Goal: Transaction & Acquisition: Purchase product/service

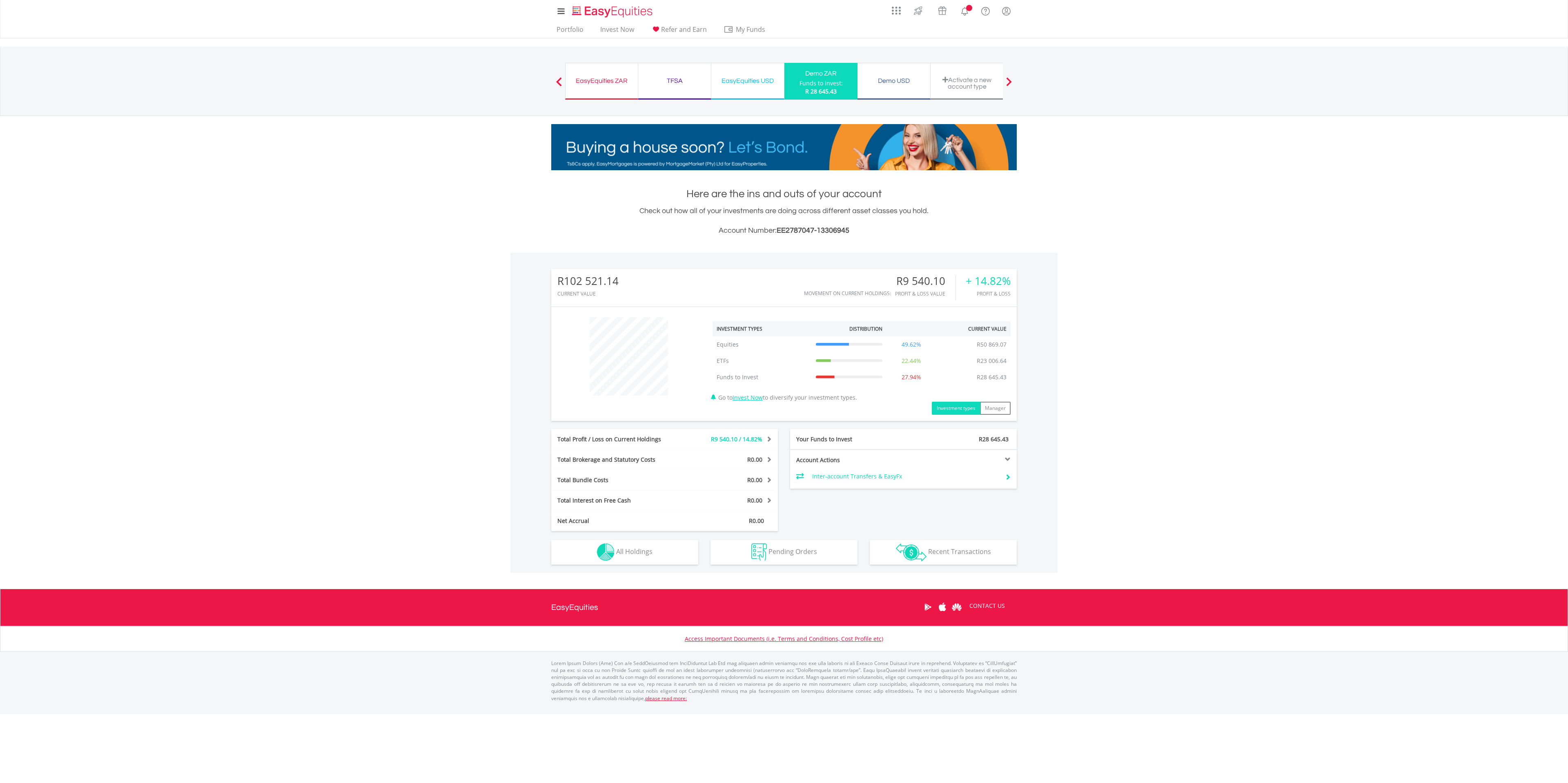
scroll to position [78, 155]
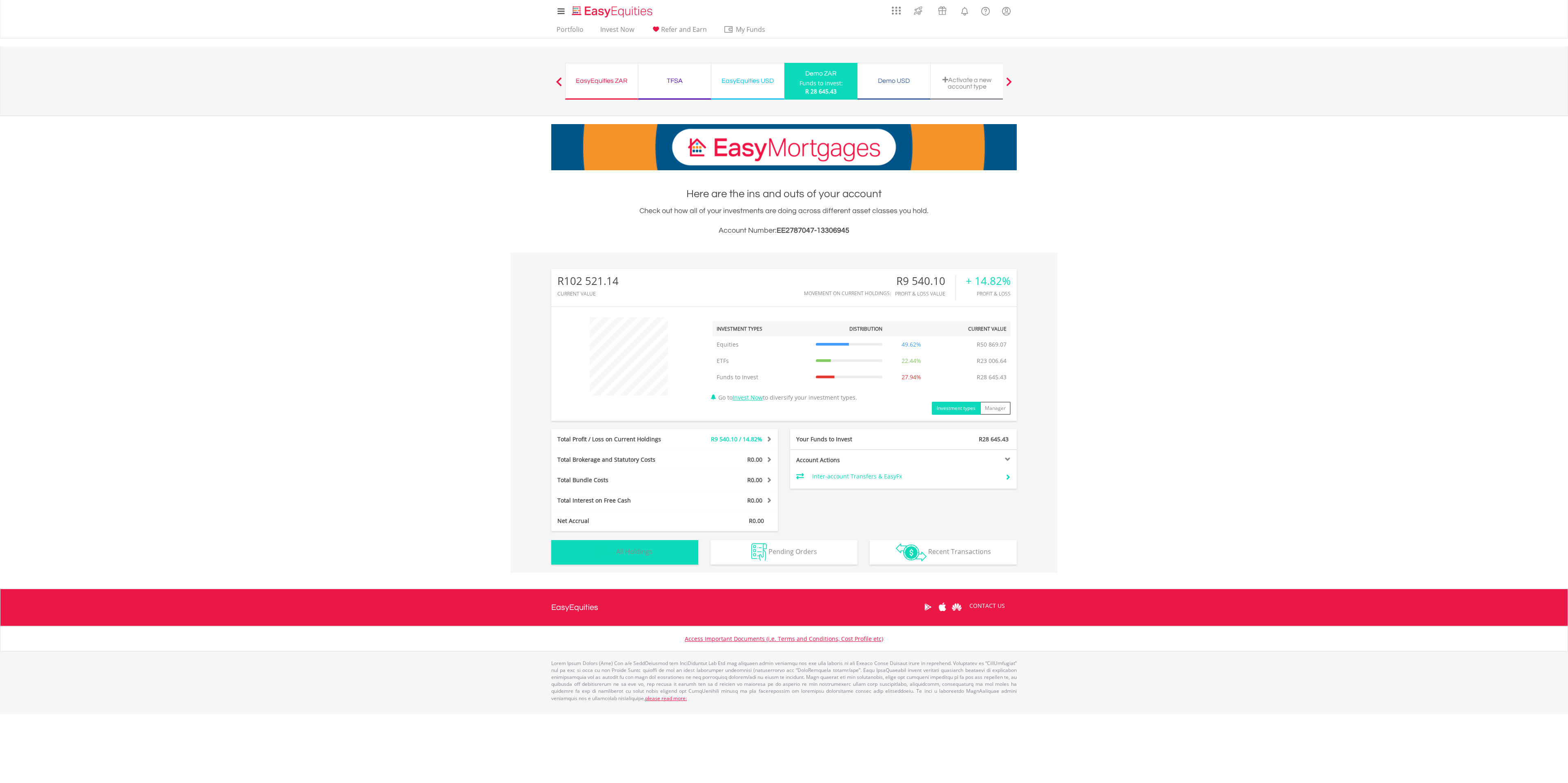
click at [639, 548] on span "All Holdings" at bounding box center [634, 551] width 36 height 9
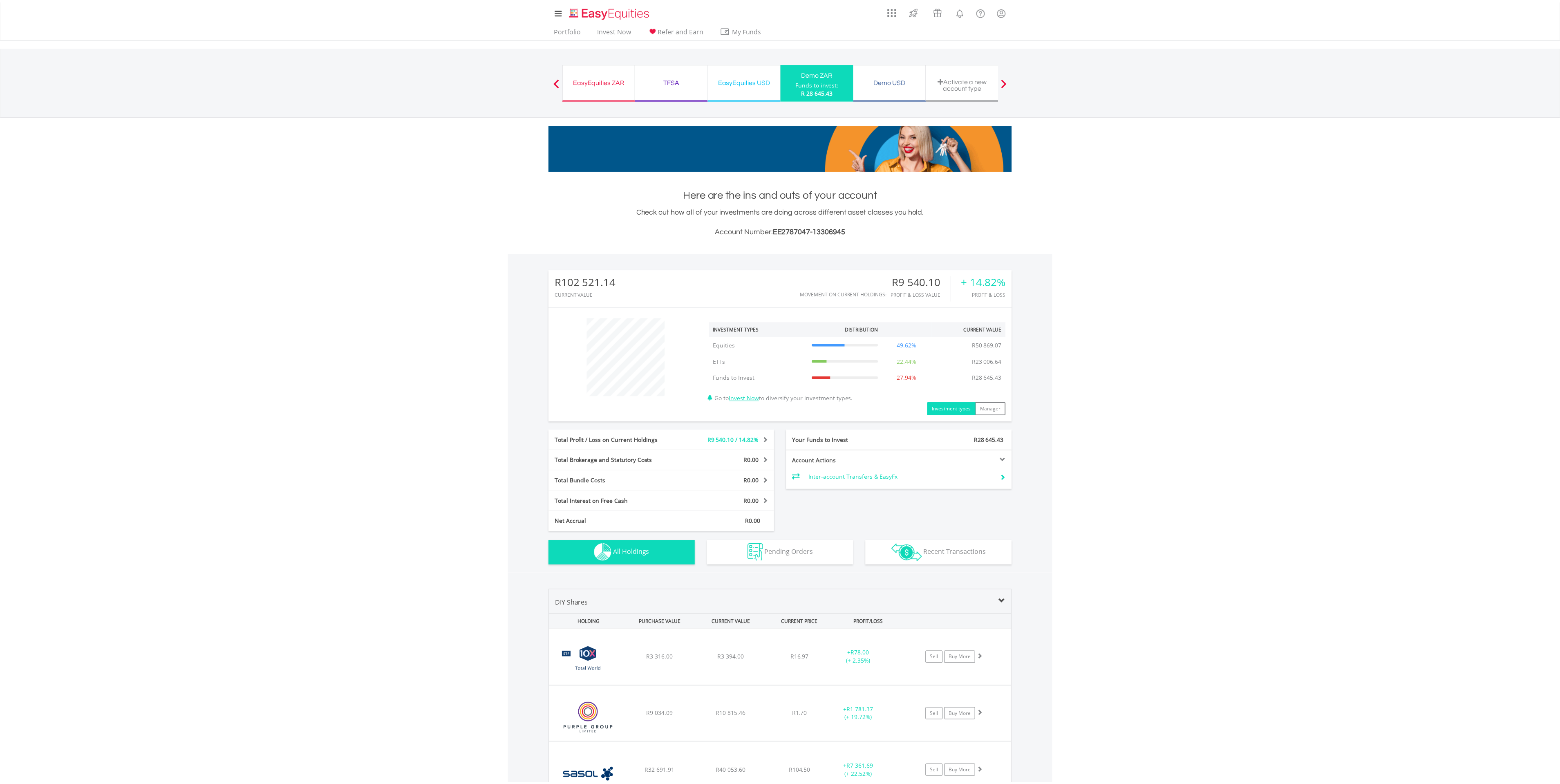
scroll to position [460, 0]
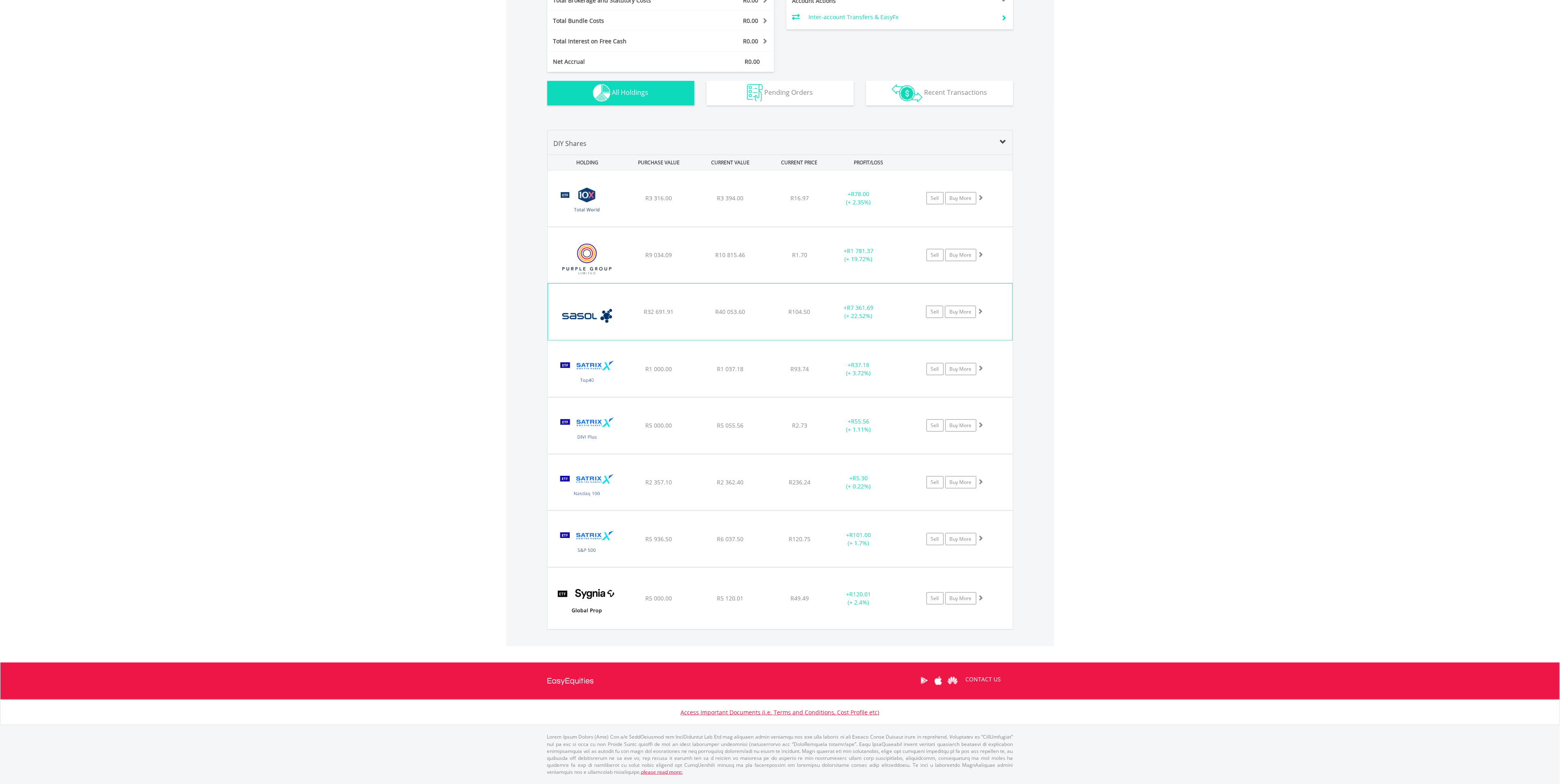
click at [989, 204] on div "Sell Buy More" at bounding box center [959, 198] width 107 height 12
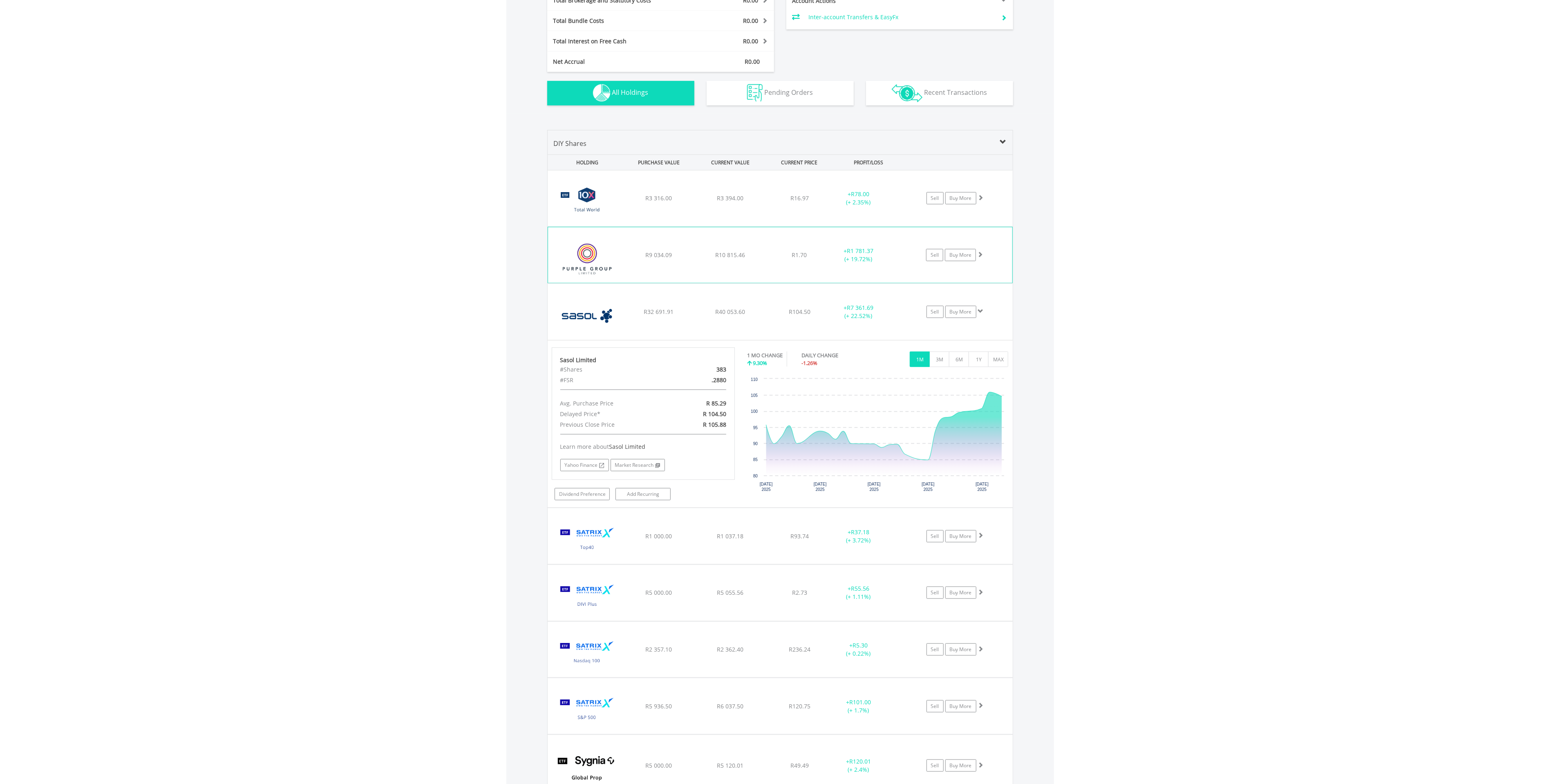
click at [984, 204] on div "Sell Buy More" at bounding box center [959, 198] width 107 height 12
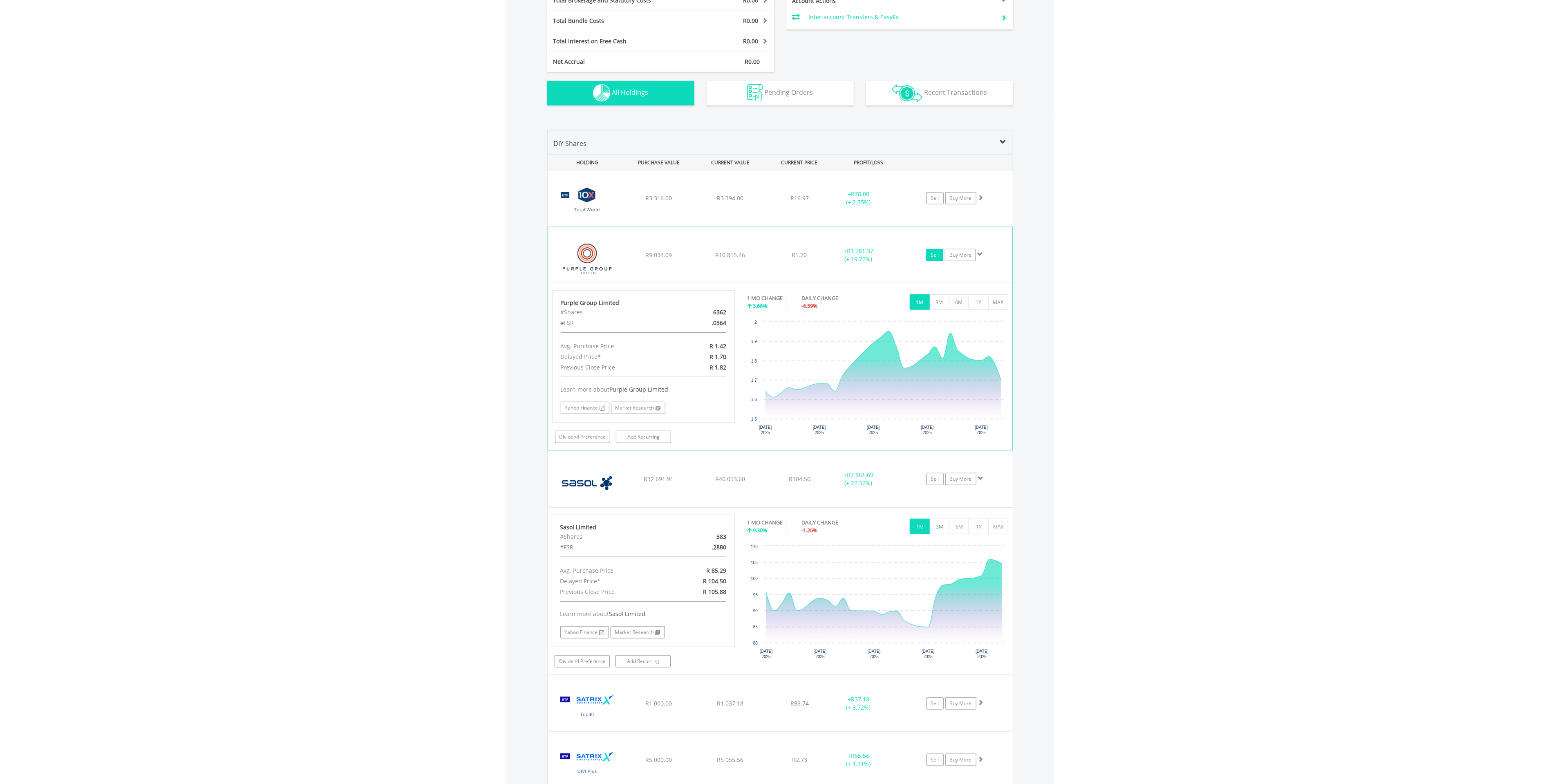
click at [934, 256] on link "Sell" at bounding box center [935, 255] width 17 height 12
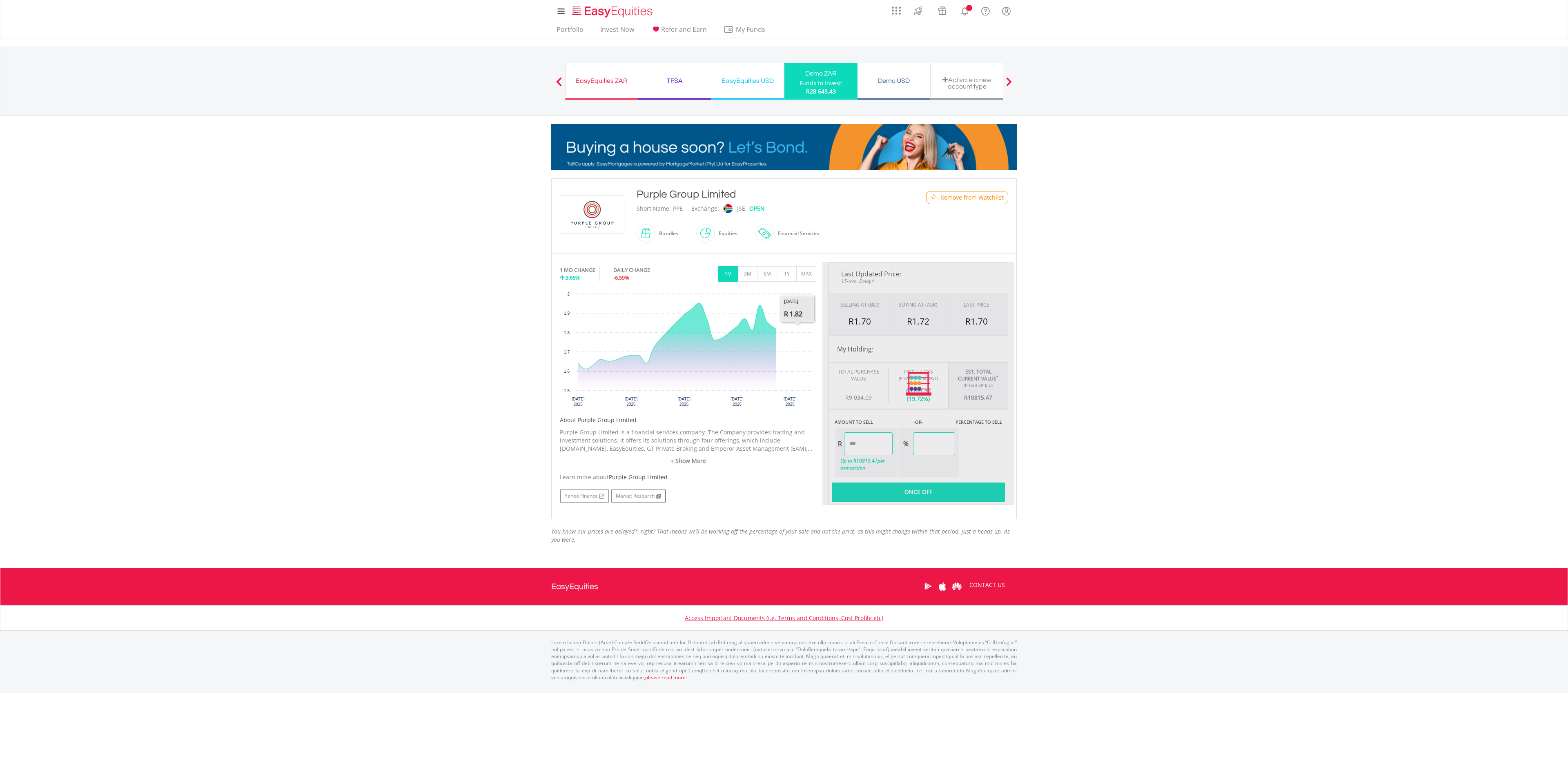
type input "********"
type input "******"
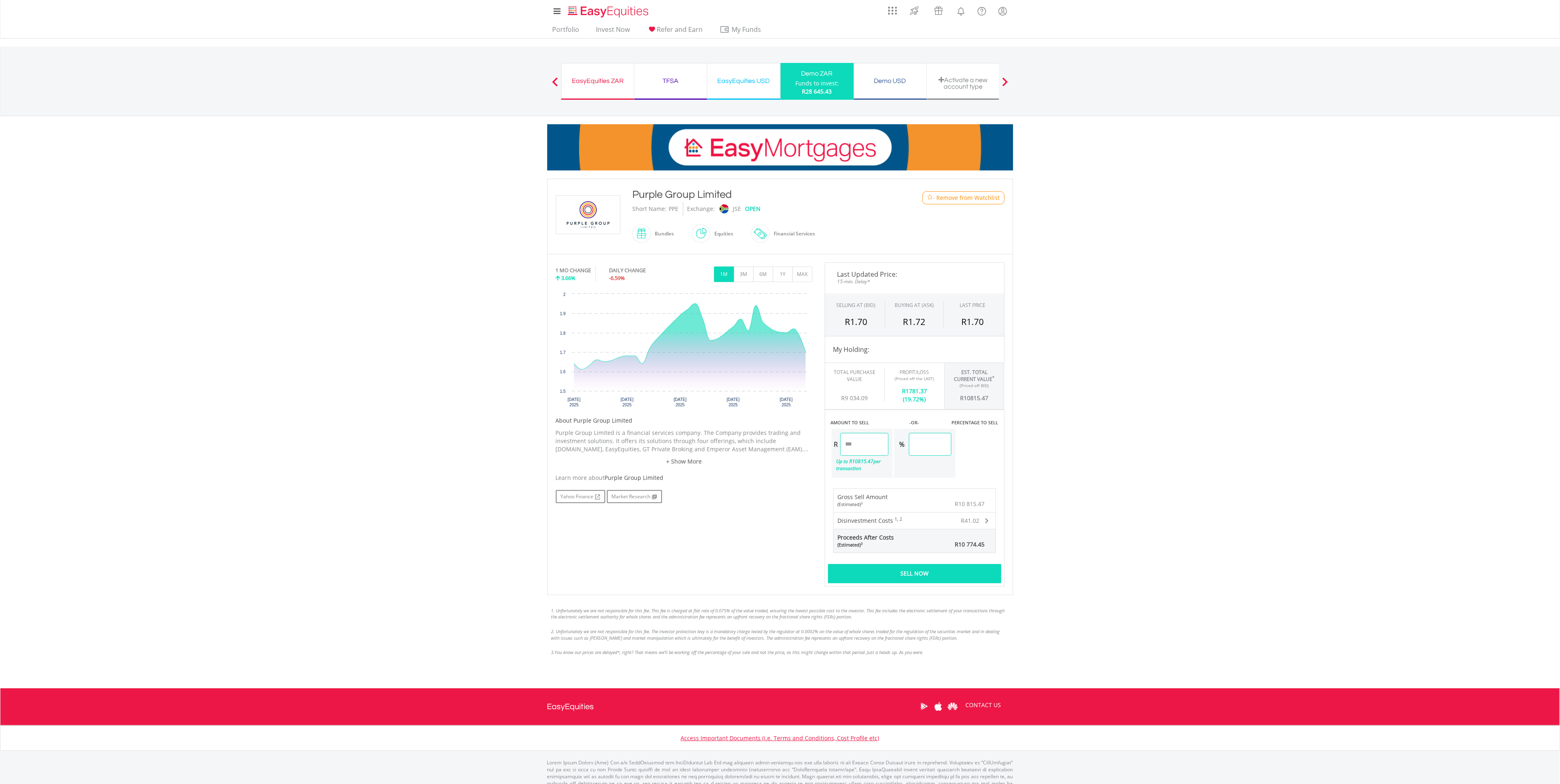
drag, startPoint x: 842, startPoint y: 444, endPoint x: 787, endPoint y: 446, distance: 55.0
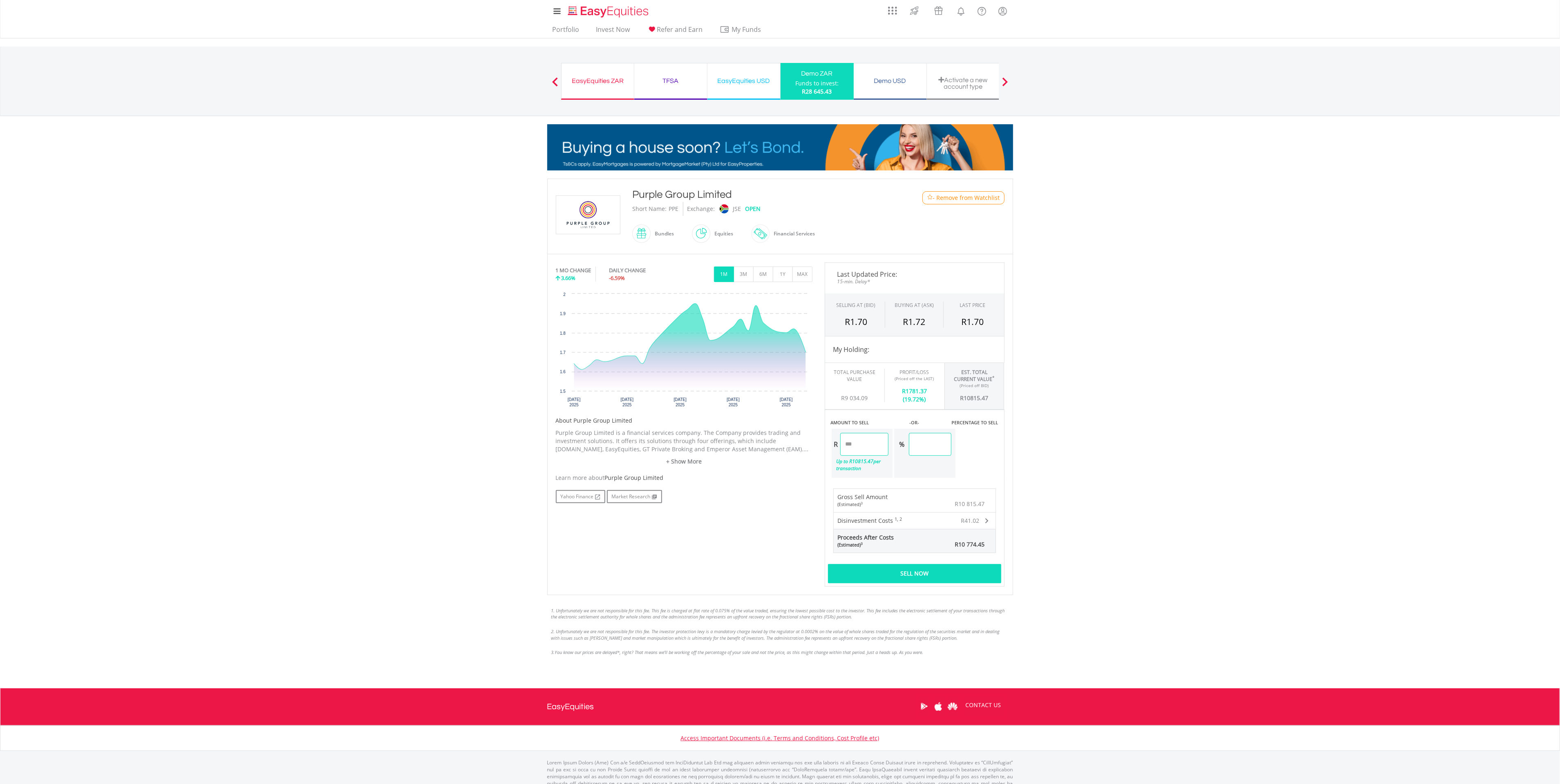
click at [787, 446] on div "No chart available. 1 MO CHANGE 3.66% DAILY CHANGE -6.59% 1M 3M 6M 1Y MAX Chart…" at bounding box center [780, 424] width 461 height 324
click at [954, 444] on div "Last Updated Price: 15-min. Delay* SELLING AT (BID) BUYING AT (ASK) LAST PRICE …" at bounding box center [915, 424] width 192 height 324
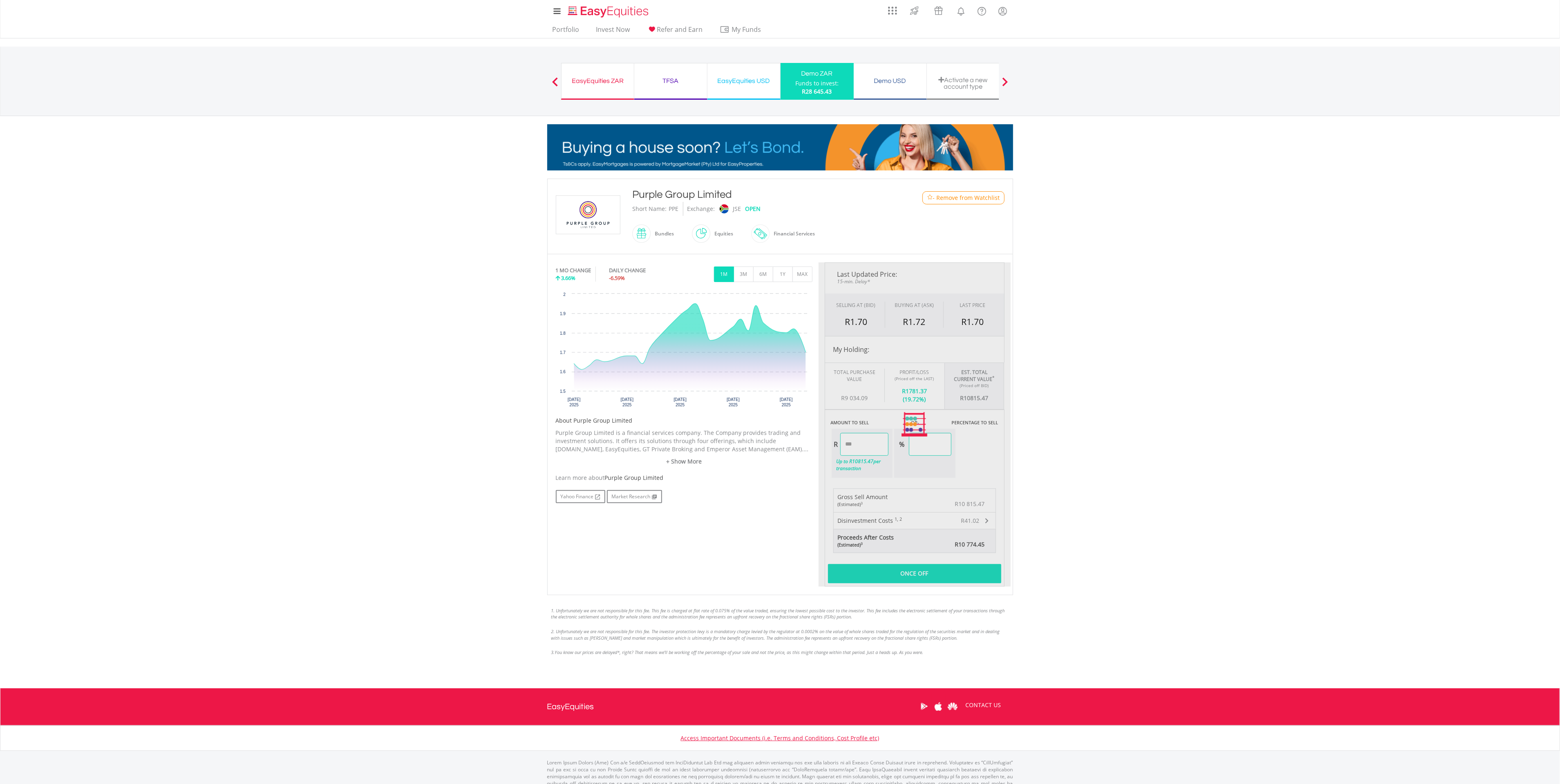
type input "*******"
type input "****"
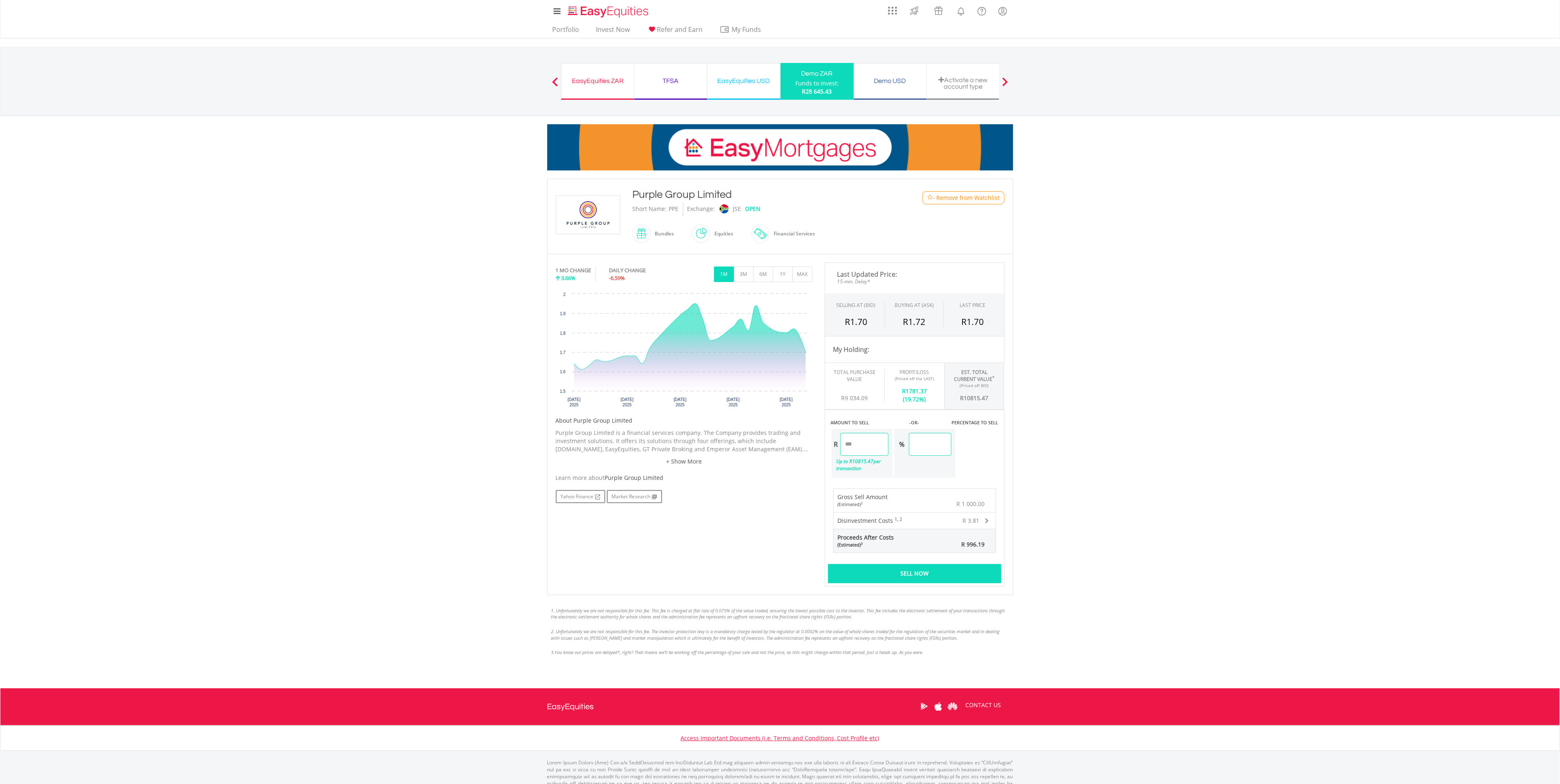
click at [916, 576] on div "Sell Now" at bounding box center [915, 573] width 174 height 19
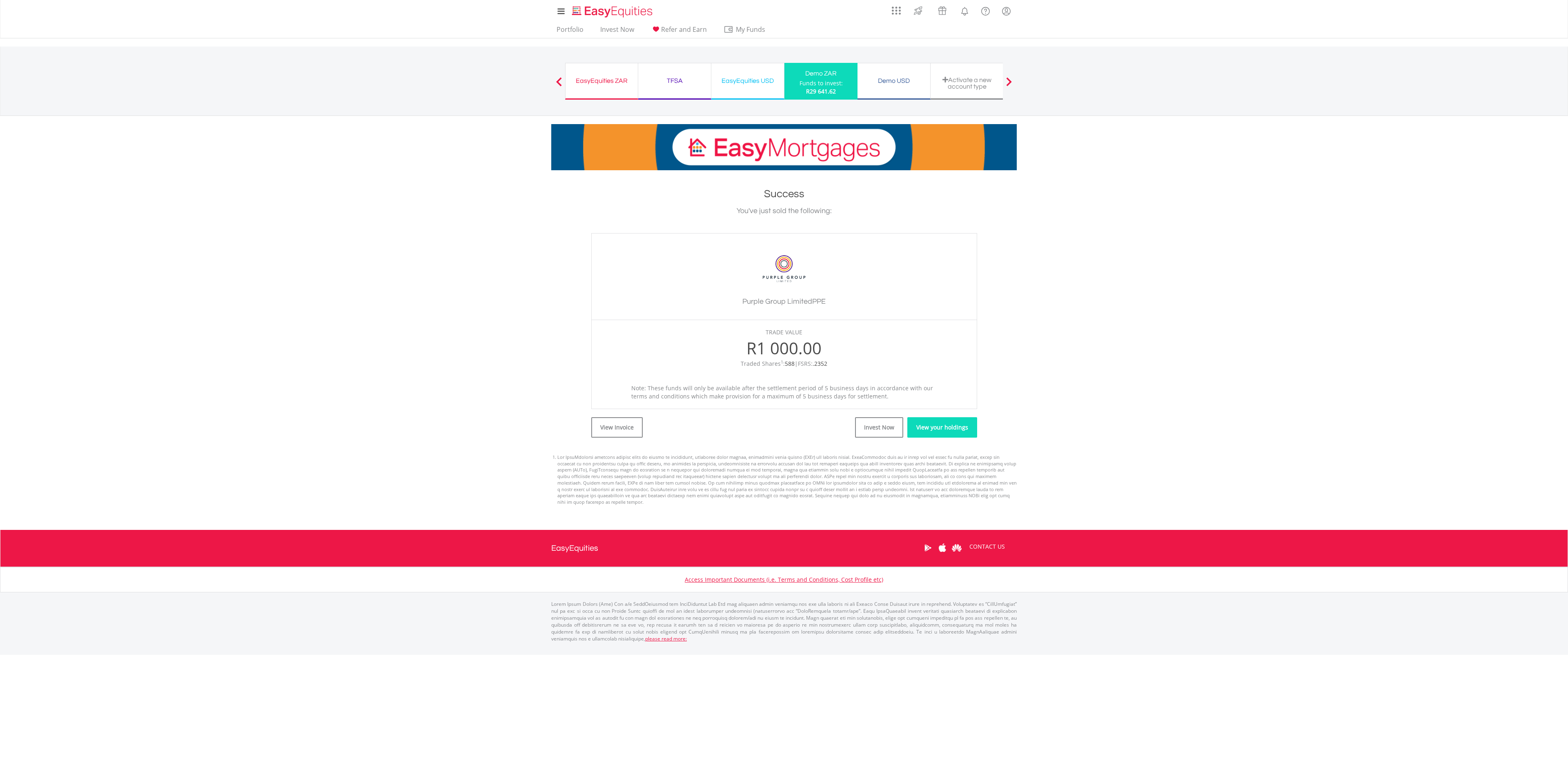
click at [927, 429] on link "View your holdings" at bounding box center [942, 427] width 70 height 21
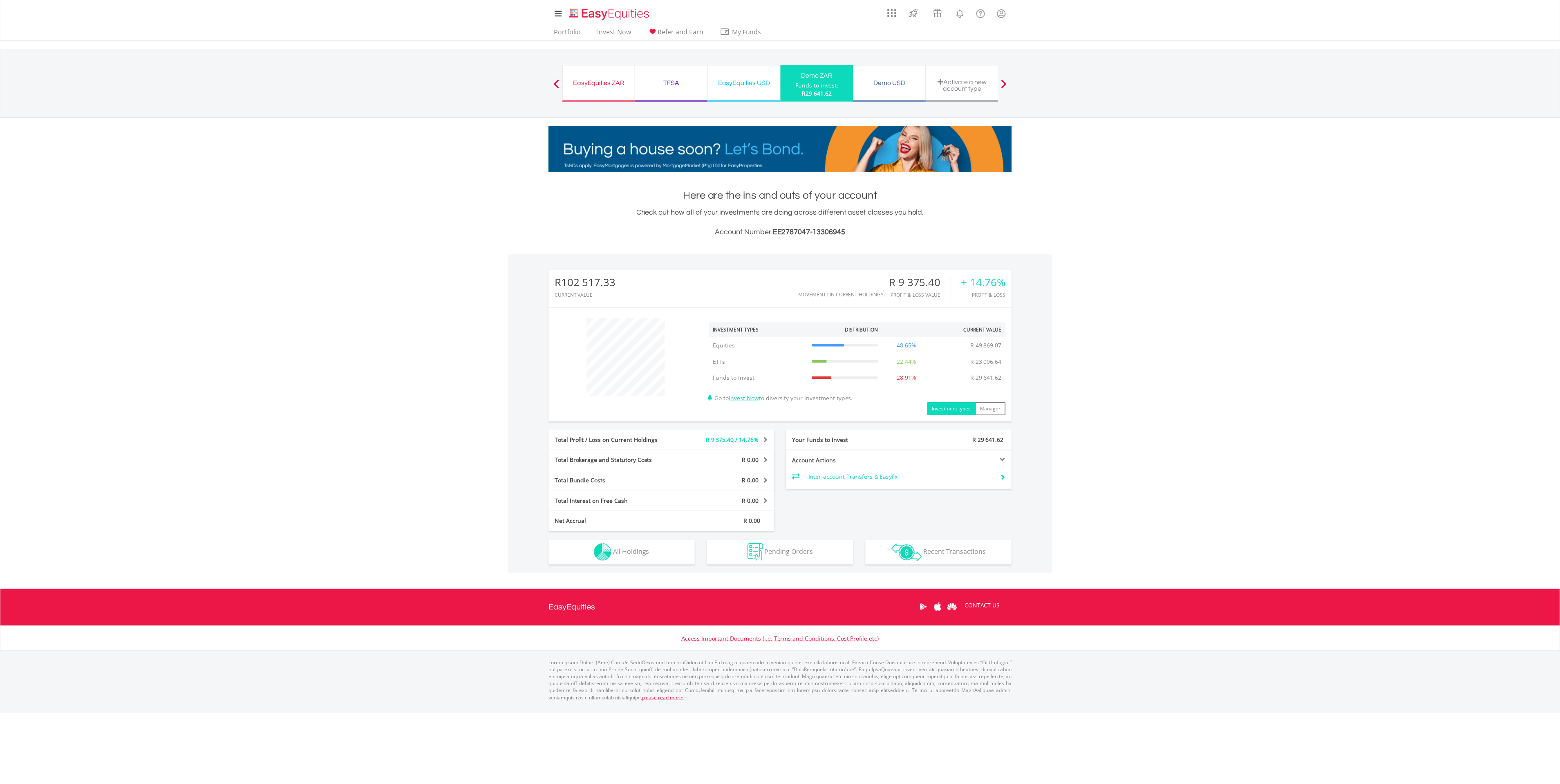
scroll to position [79, 156]
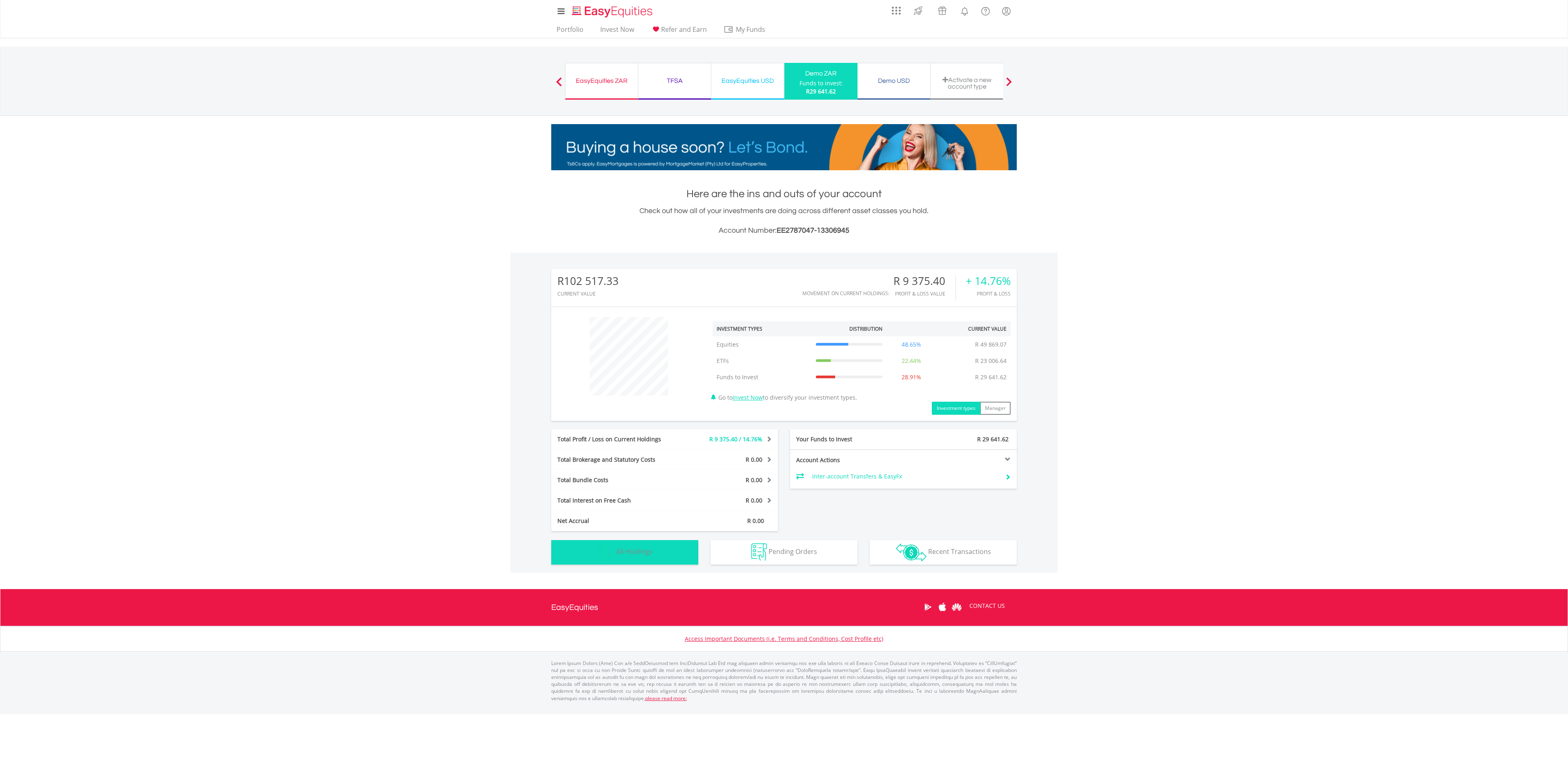
click at [635, 551] on span "All Holdings" at bounding box center [634, 551] width 36 height 9
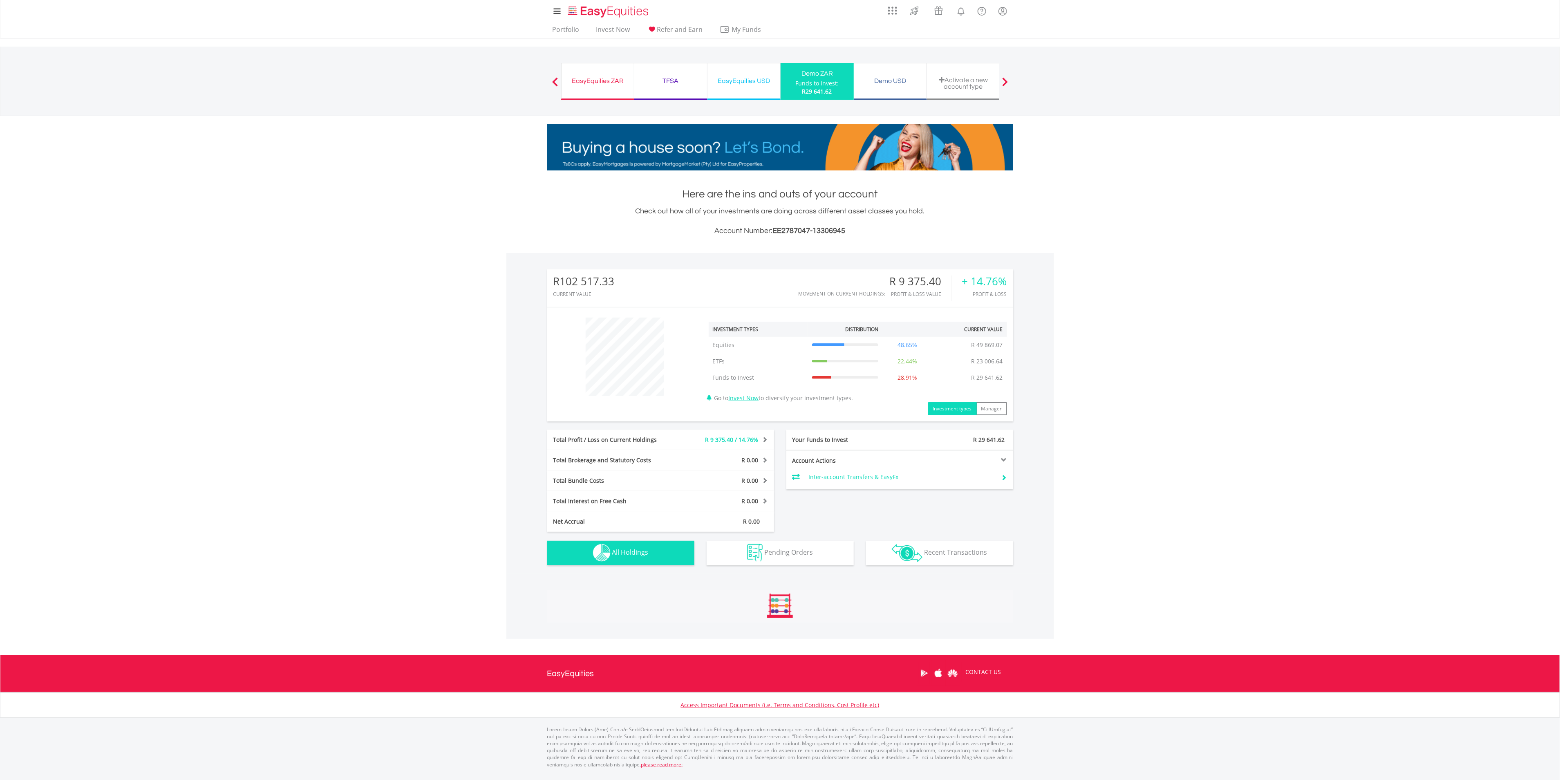
scroll to position [460, 0]
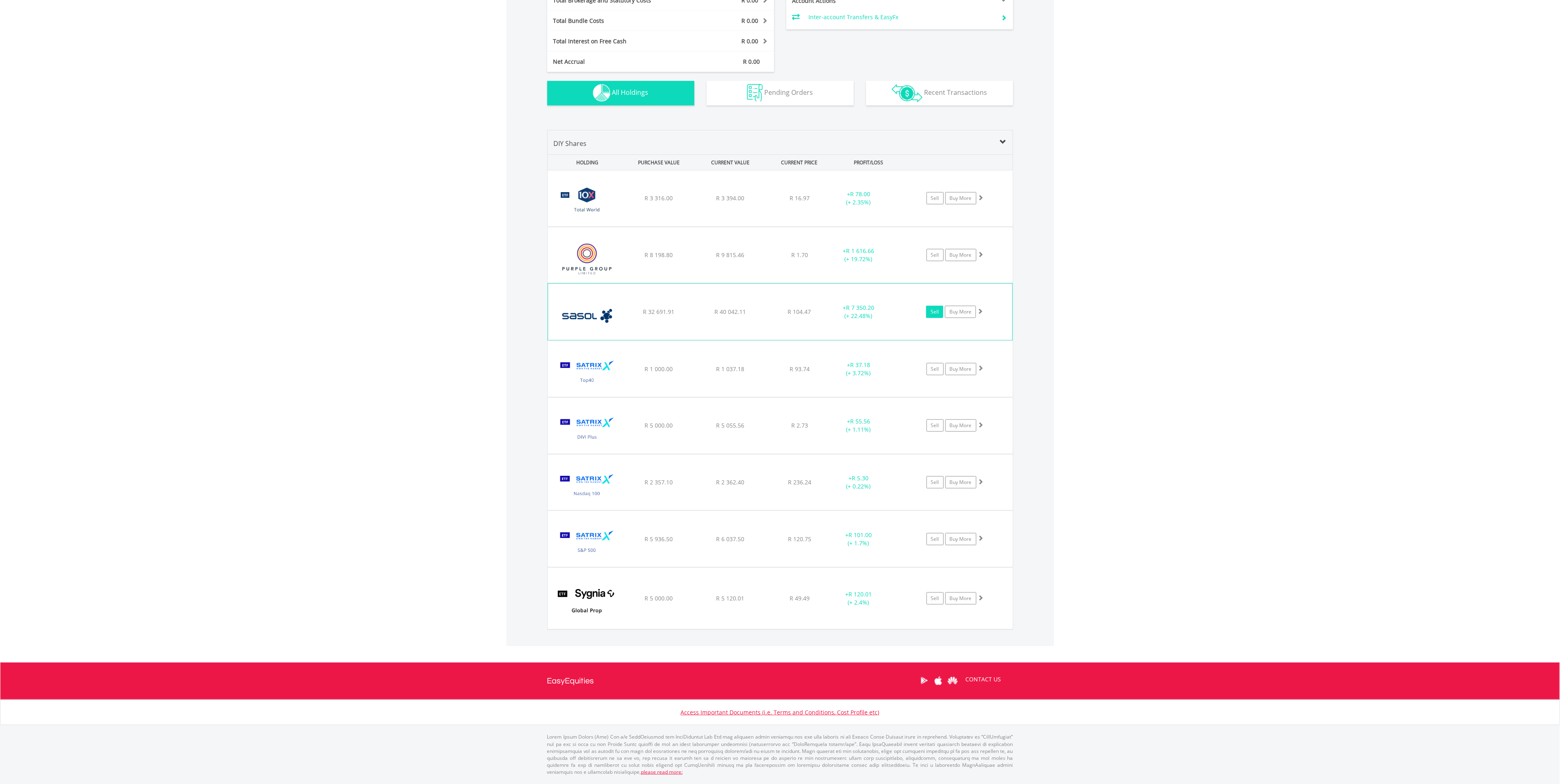
click at [933, 312] on link "Sell" at bounding box center [935, 312] width 17 height 12
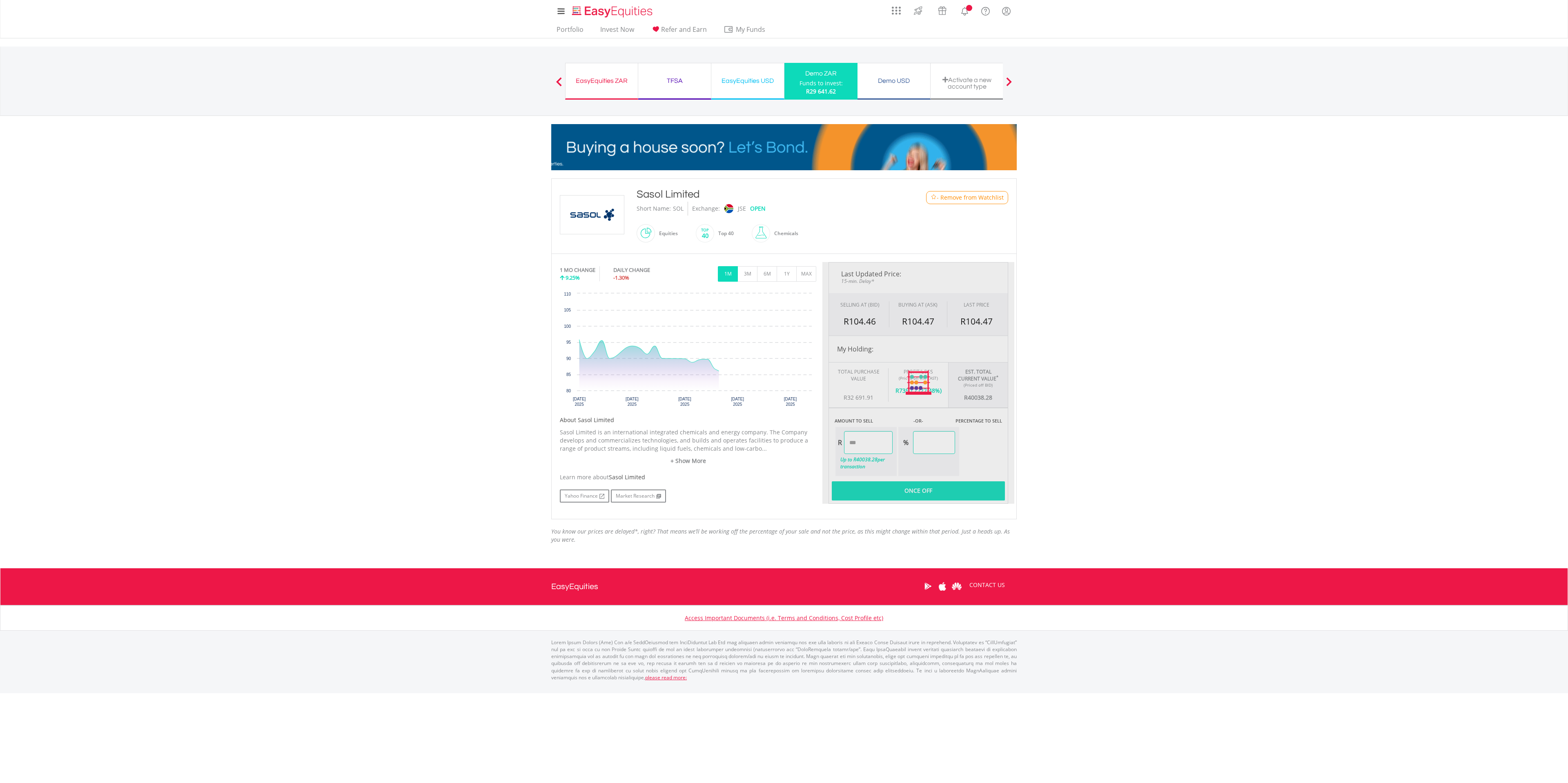
type input "********"
type input "******"
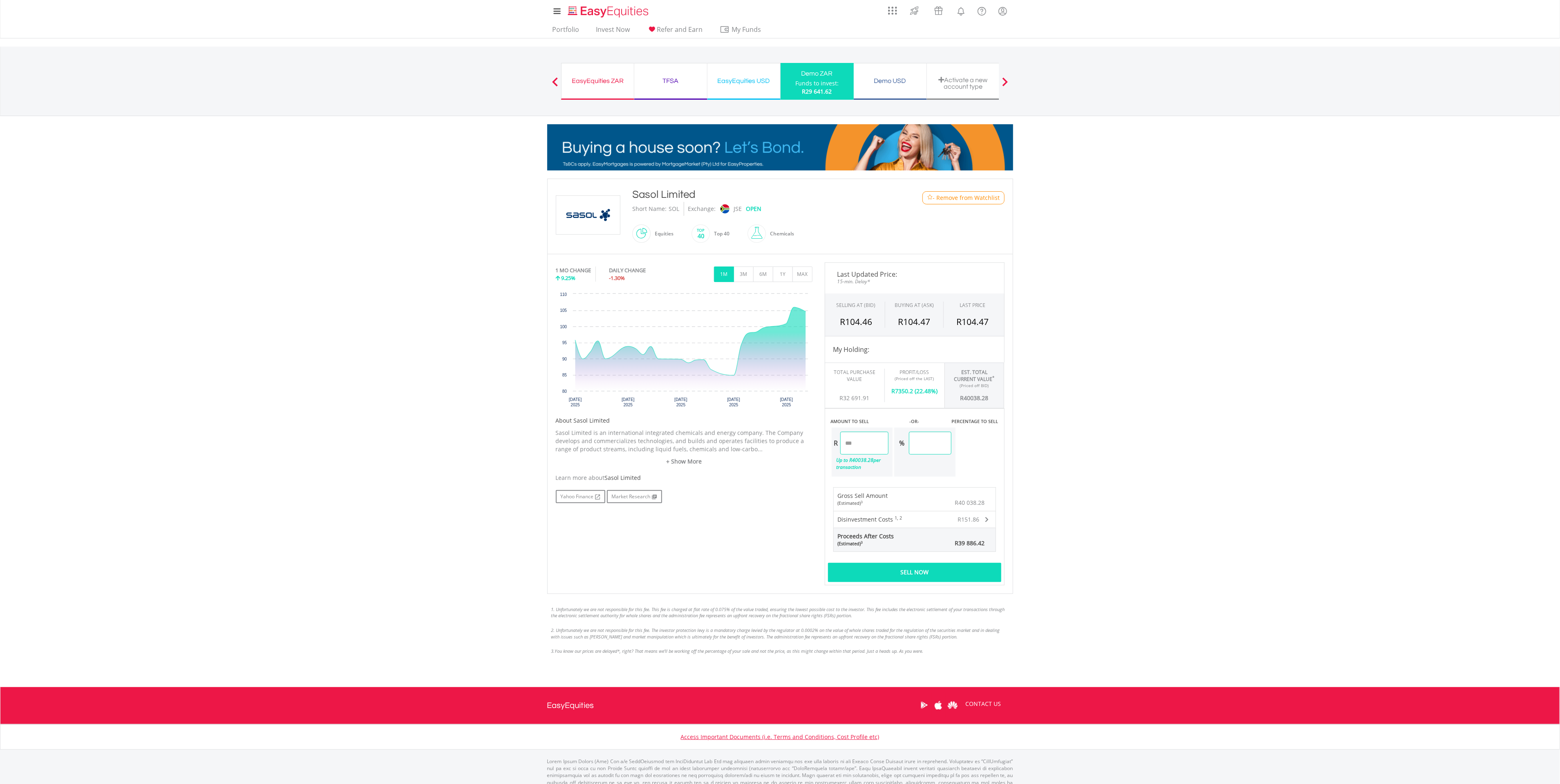
drag, startPoint x: 879, startPoint y: 445, endPoint x: 819, endPoint y: 449, distance: 60.1
click at [819, 449] on div "Last Updated Price: 15-min. Delay* SELLING AT (BID) BUYING AT (ASK) LAST PRICE …" at bounding box center [915, 423] width 192 height 323
click at [959, 447] on div "Last Updated Price: 15-min. Delay* SELLING AT (BID) BUYING AT (ASK) LAST PRICE …" at bounding box center [915, 423] width 192 height 323
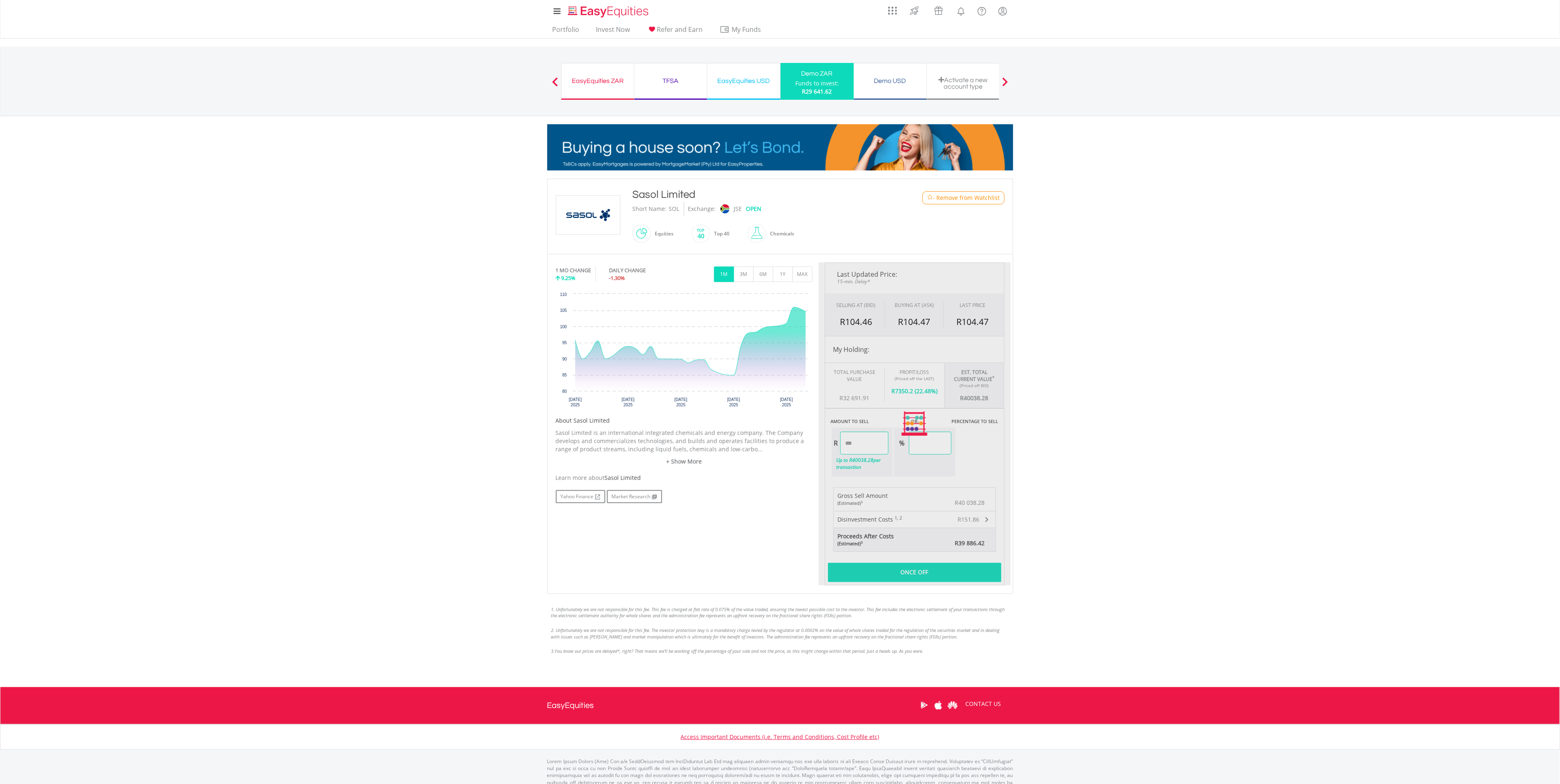
type input "*******"
type input "*****"
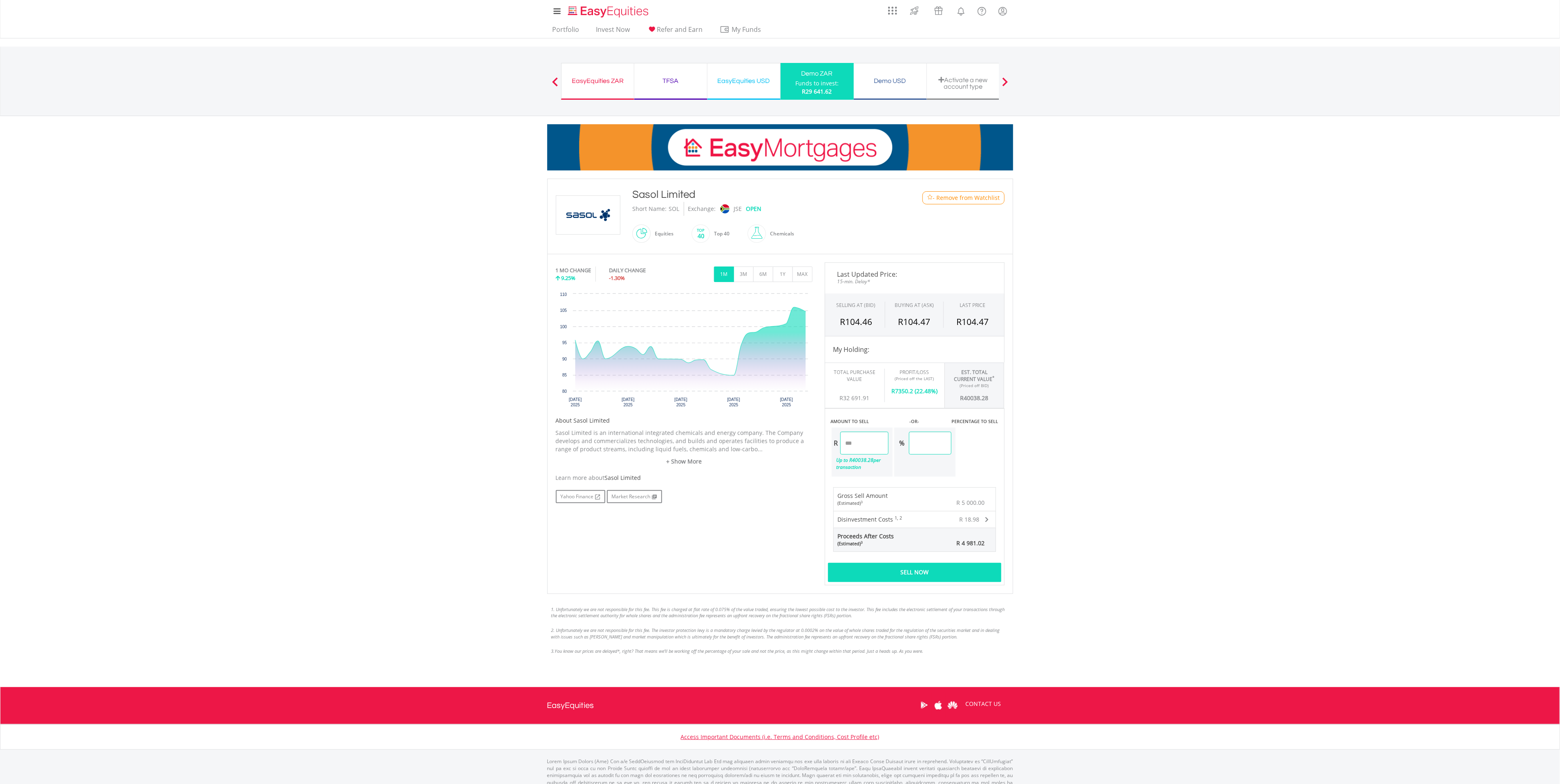
click at [926, 574] on div "Sell Now" at bounding box center [915, 571] width 174 height 19
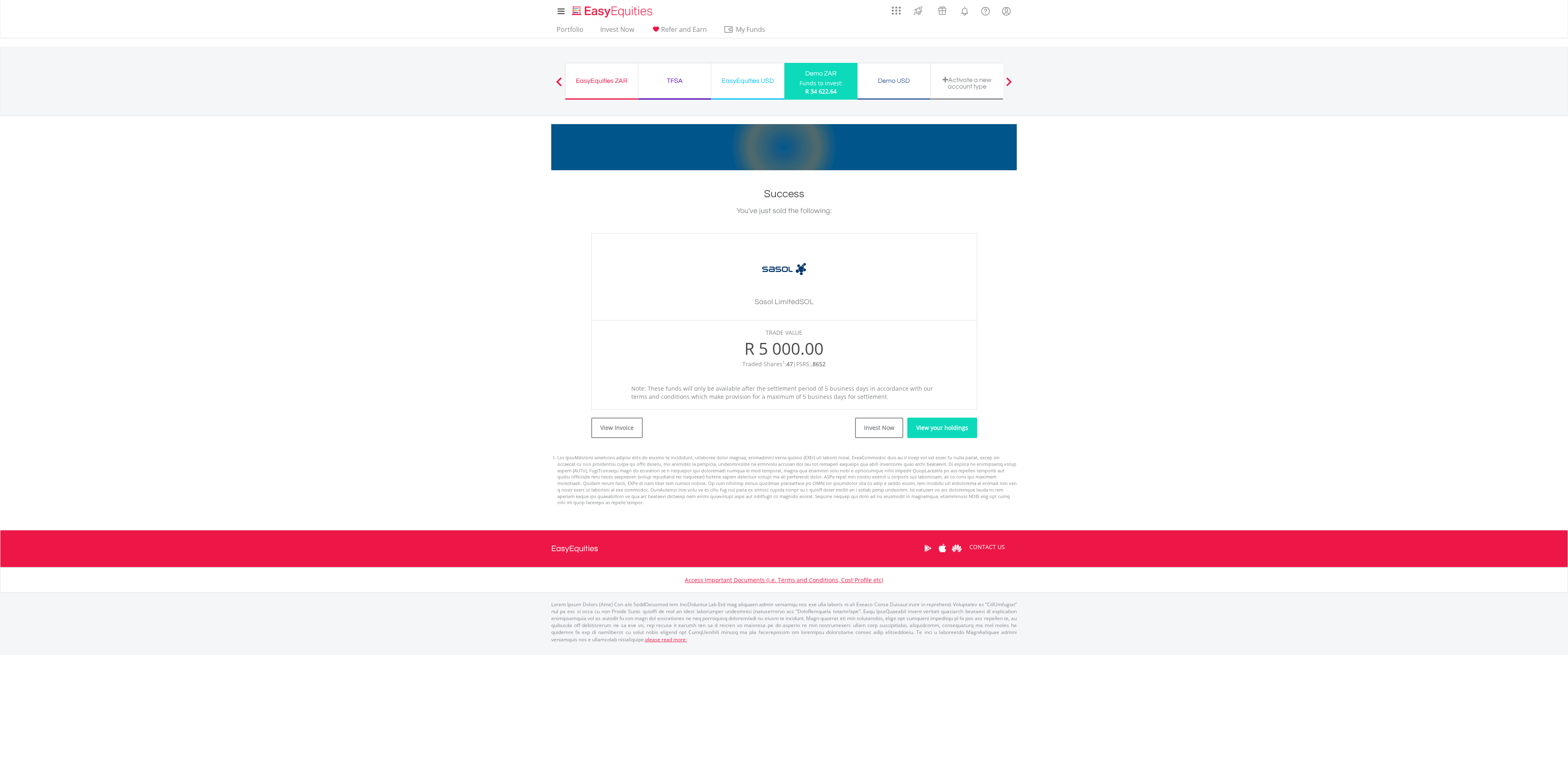
click at [931, 427] on link "View your holdings" at bounding box center [942, 428] width 70 height 21
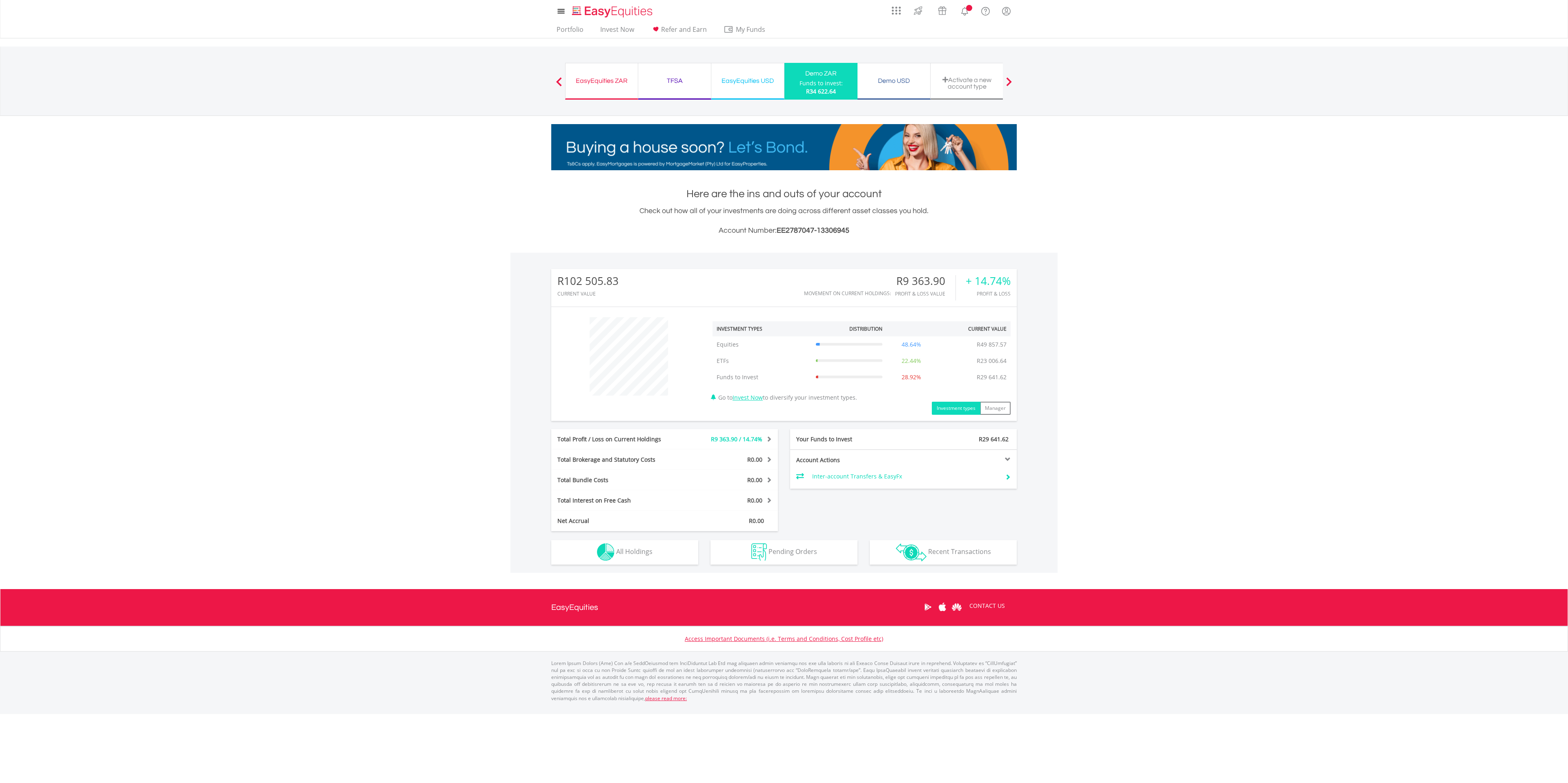
scroll to position [78, 155]
click at [639, 548] on span "All Holdings" at bounding box center [634, 551] width 36 height 9
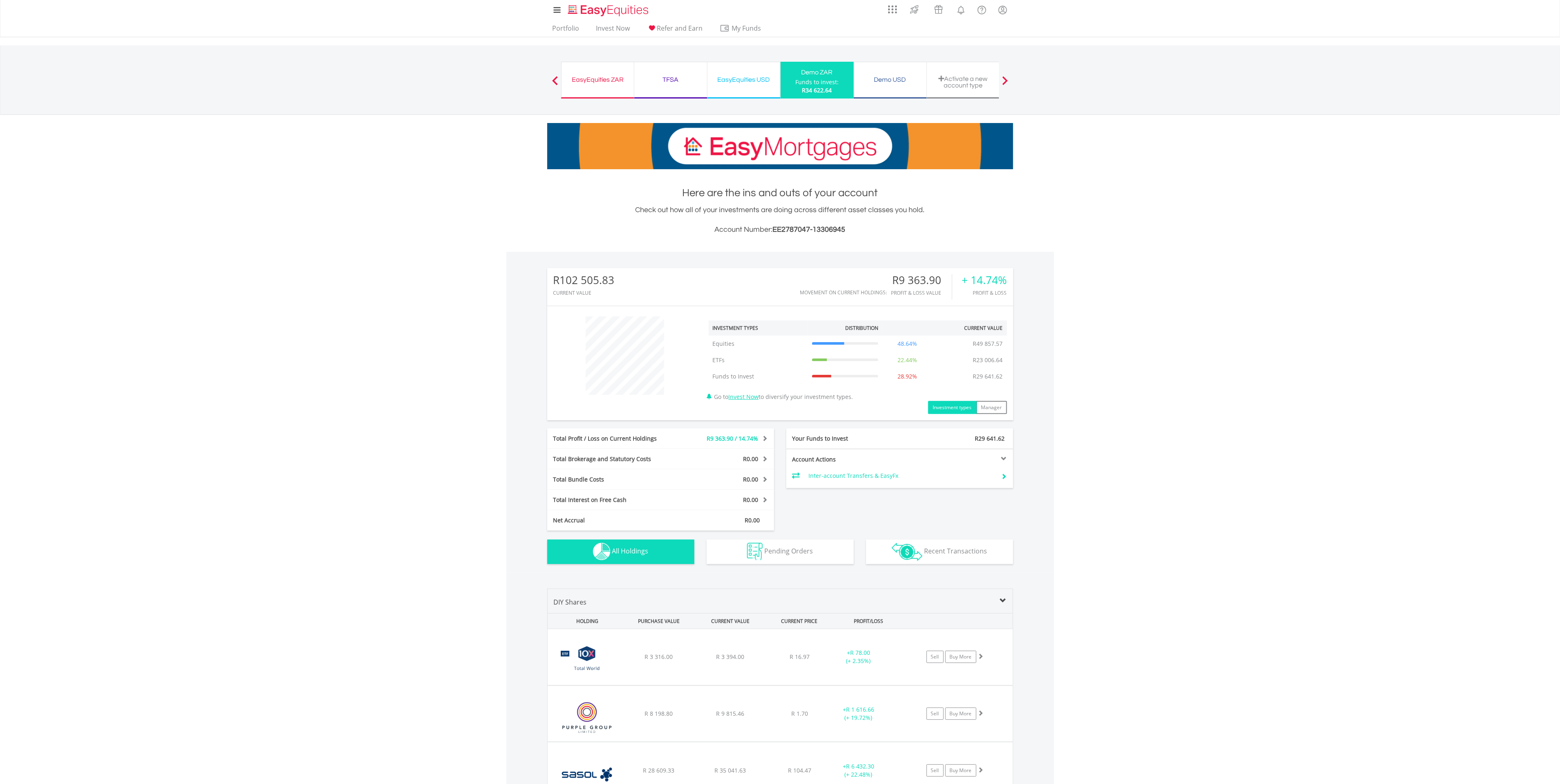
scroll to position [0, 0]
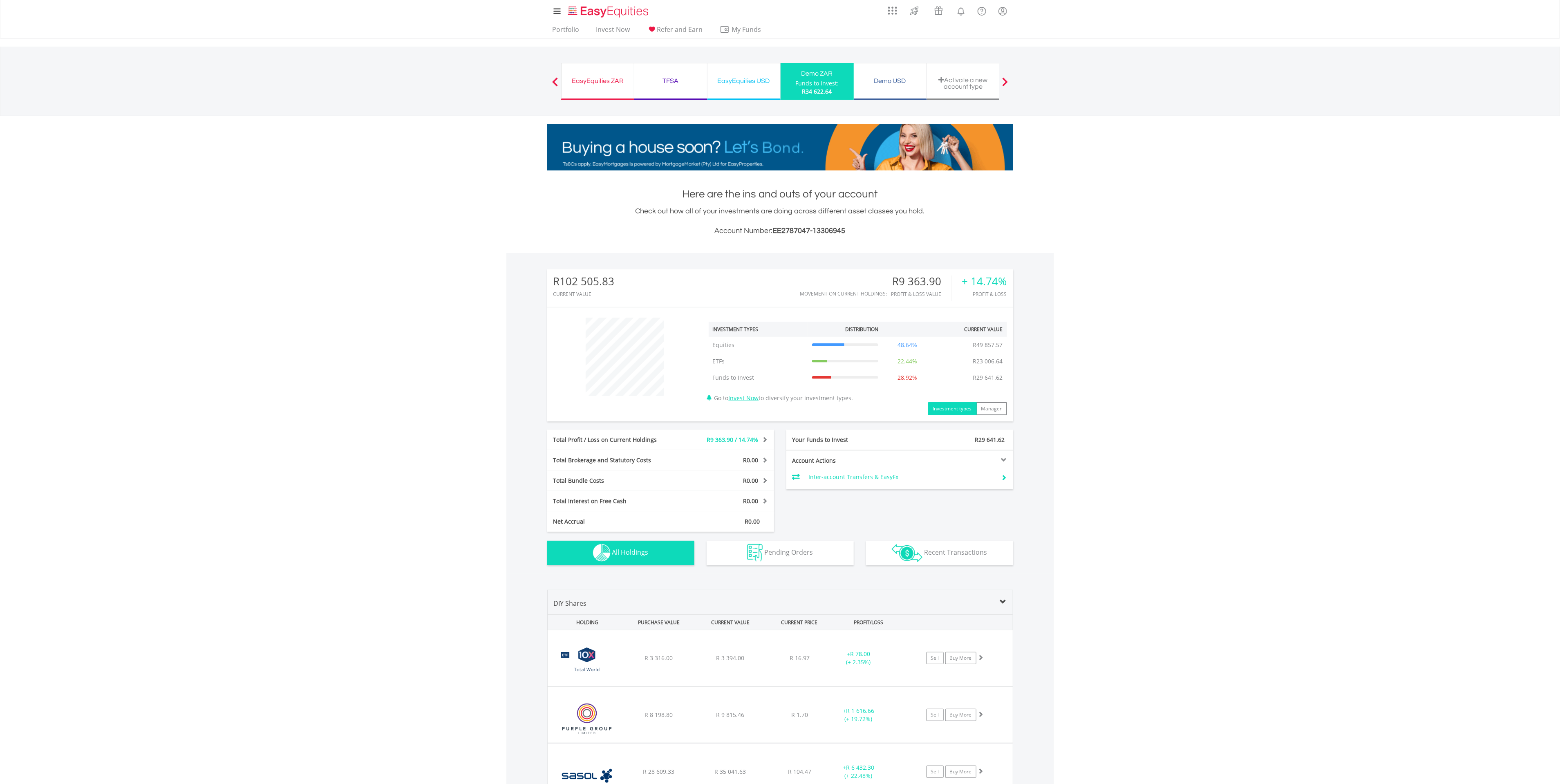
click at [896, 84] on div "Demo USD" at bounding box center [890, 81] width 63 height 12
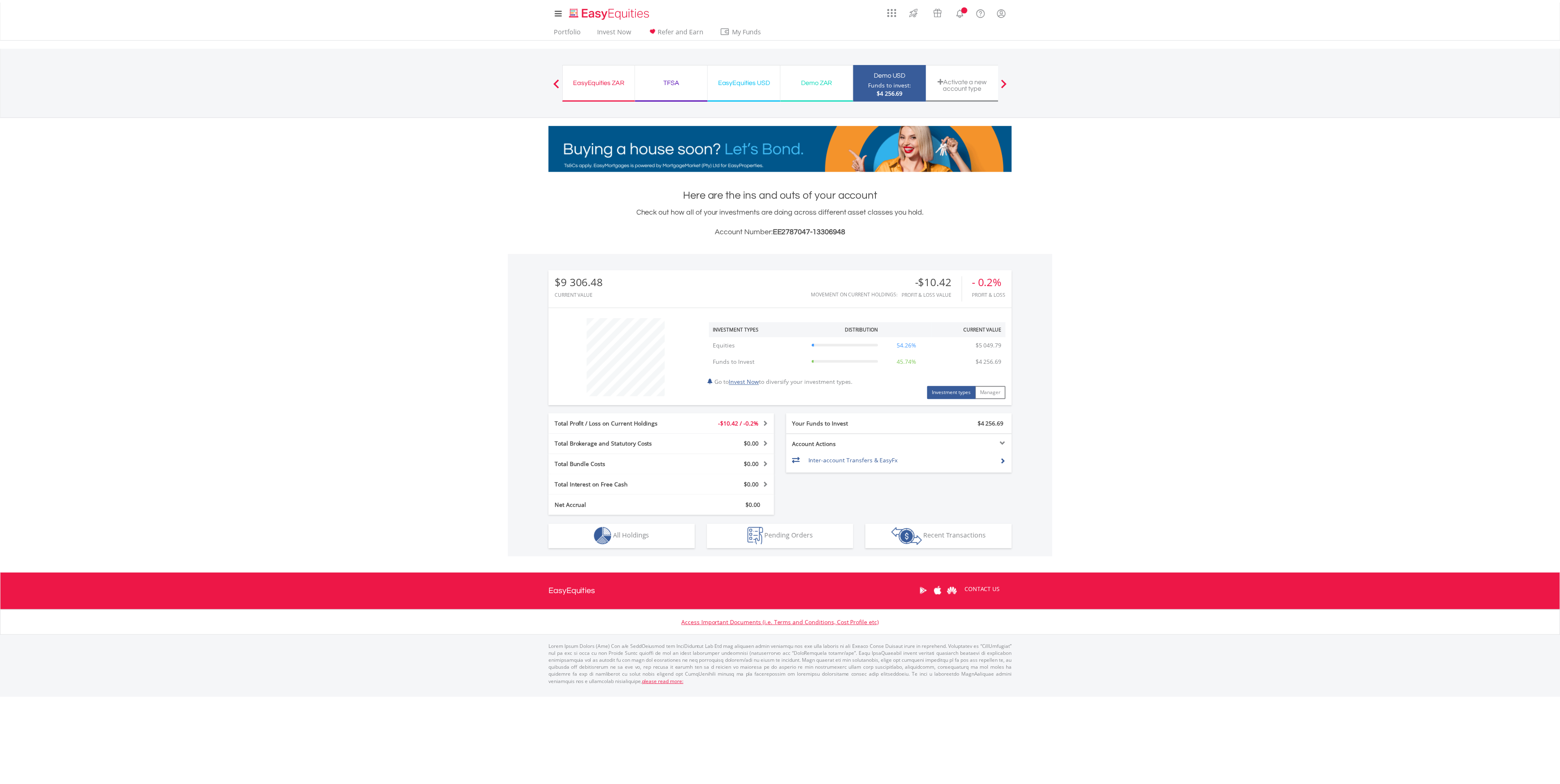
scroll to position [79, 156]
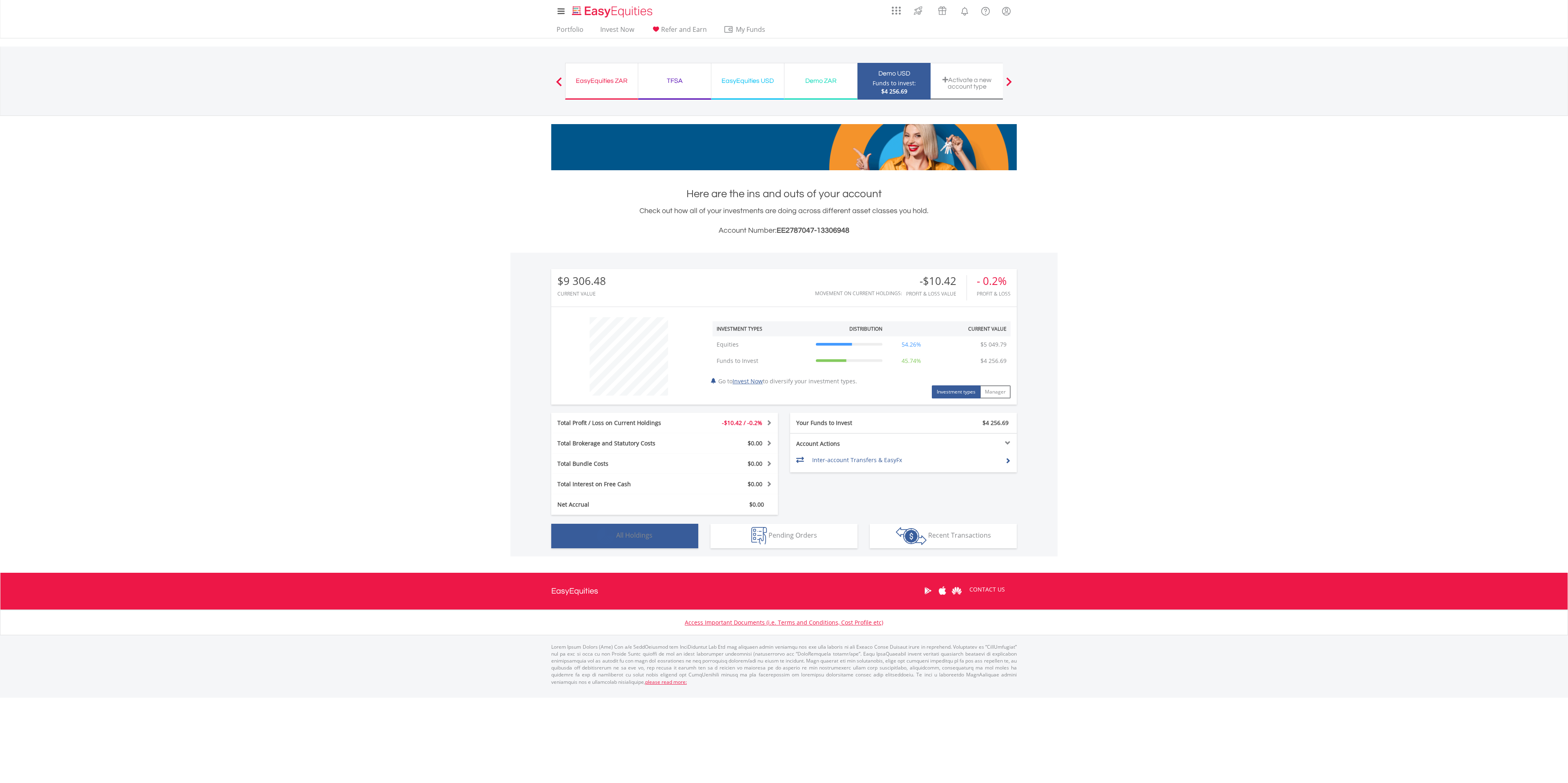
click at [628, 539] on span "All Holdings" at bounding box center [634, 534] width 36 height 9
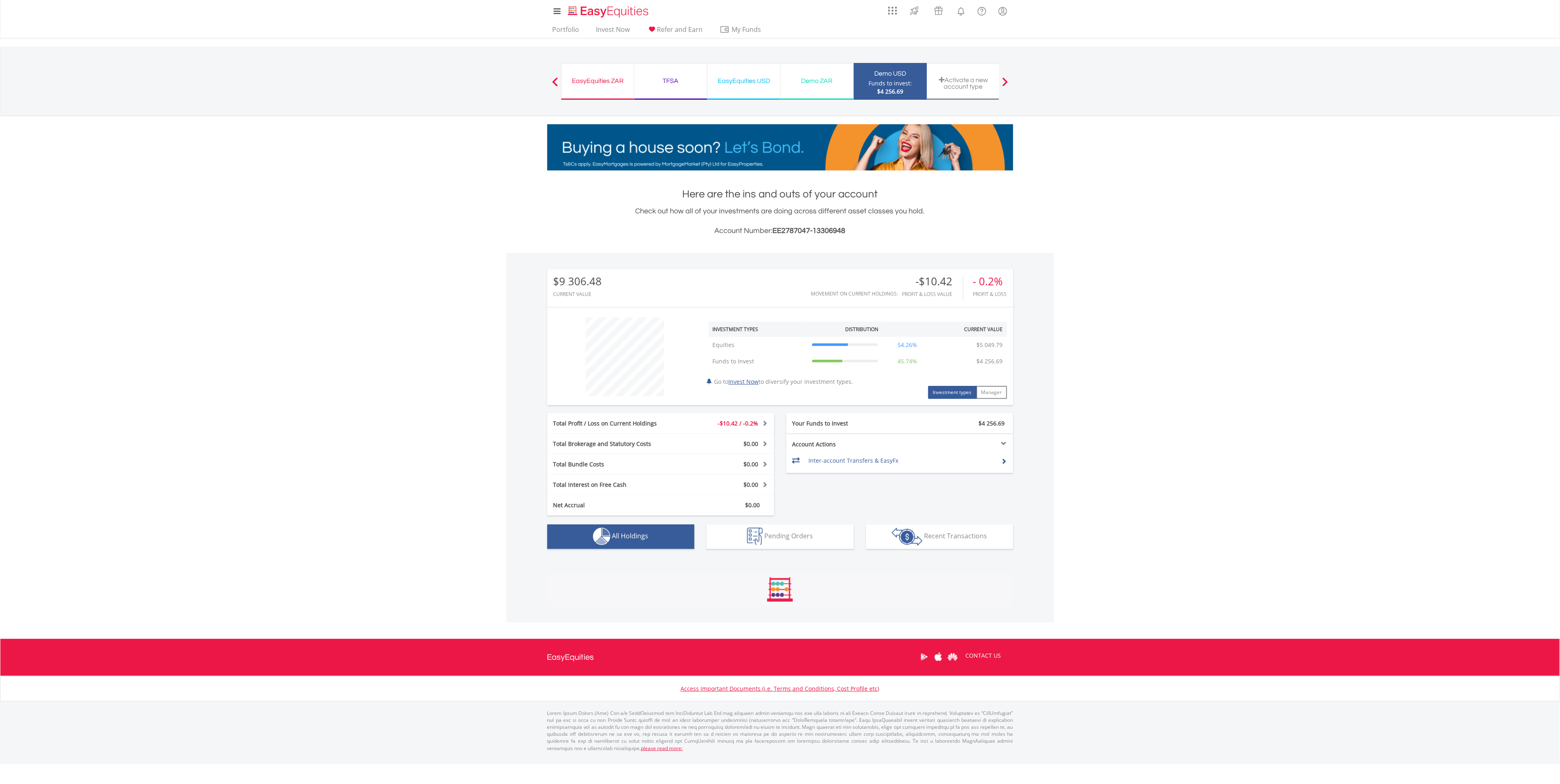
scroll to position [221, 0]
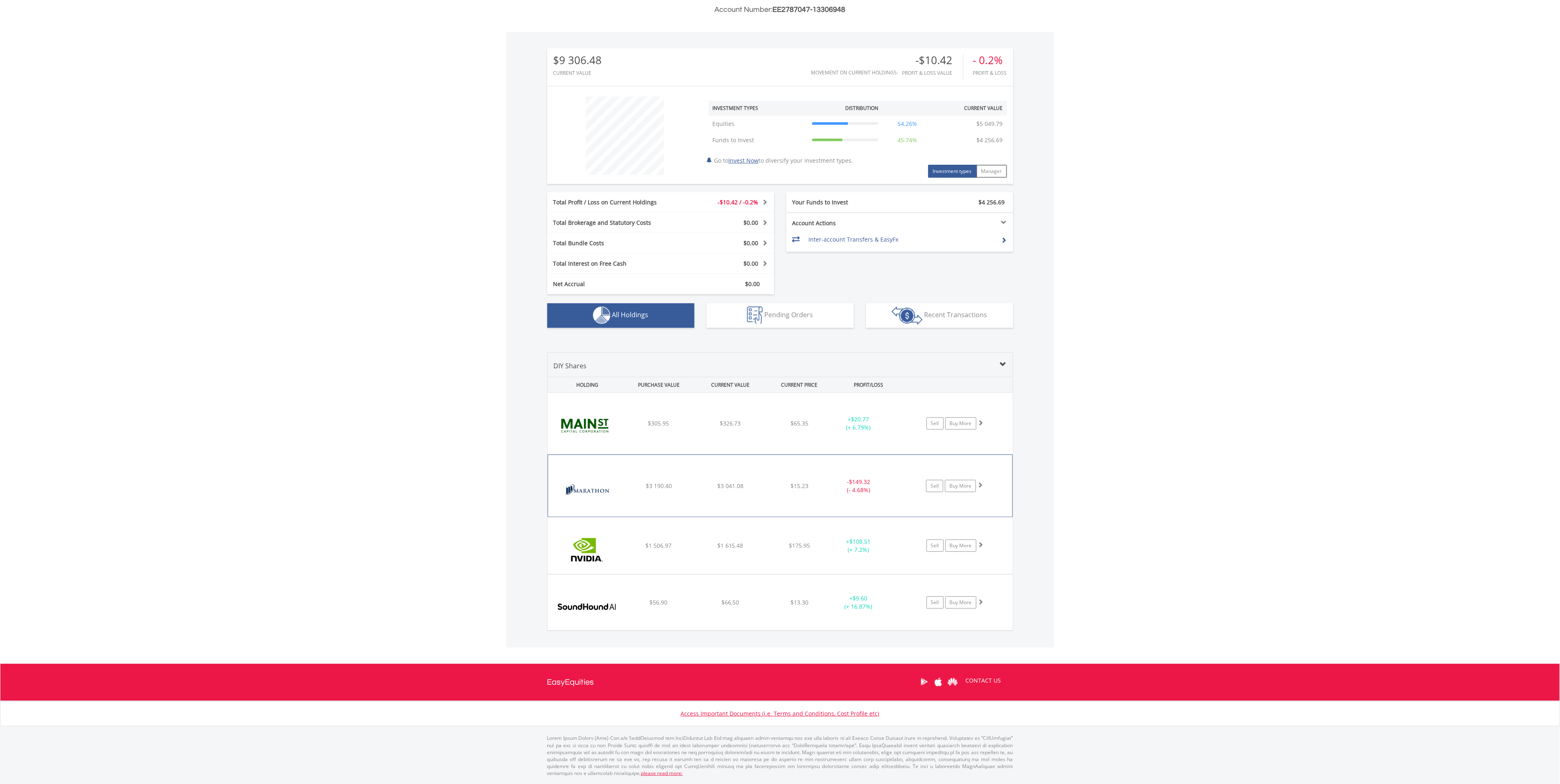
click at [986, 429] on div "Sell Buy More" at bounding box center [959, 423] width 107 height 12
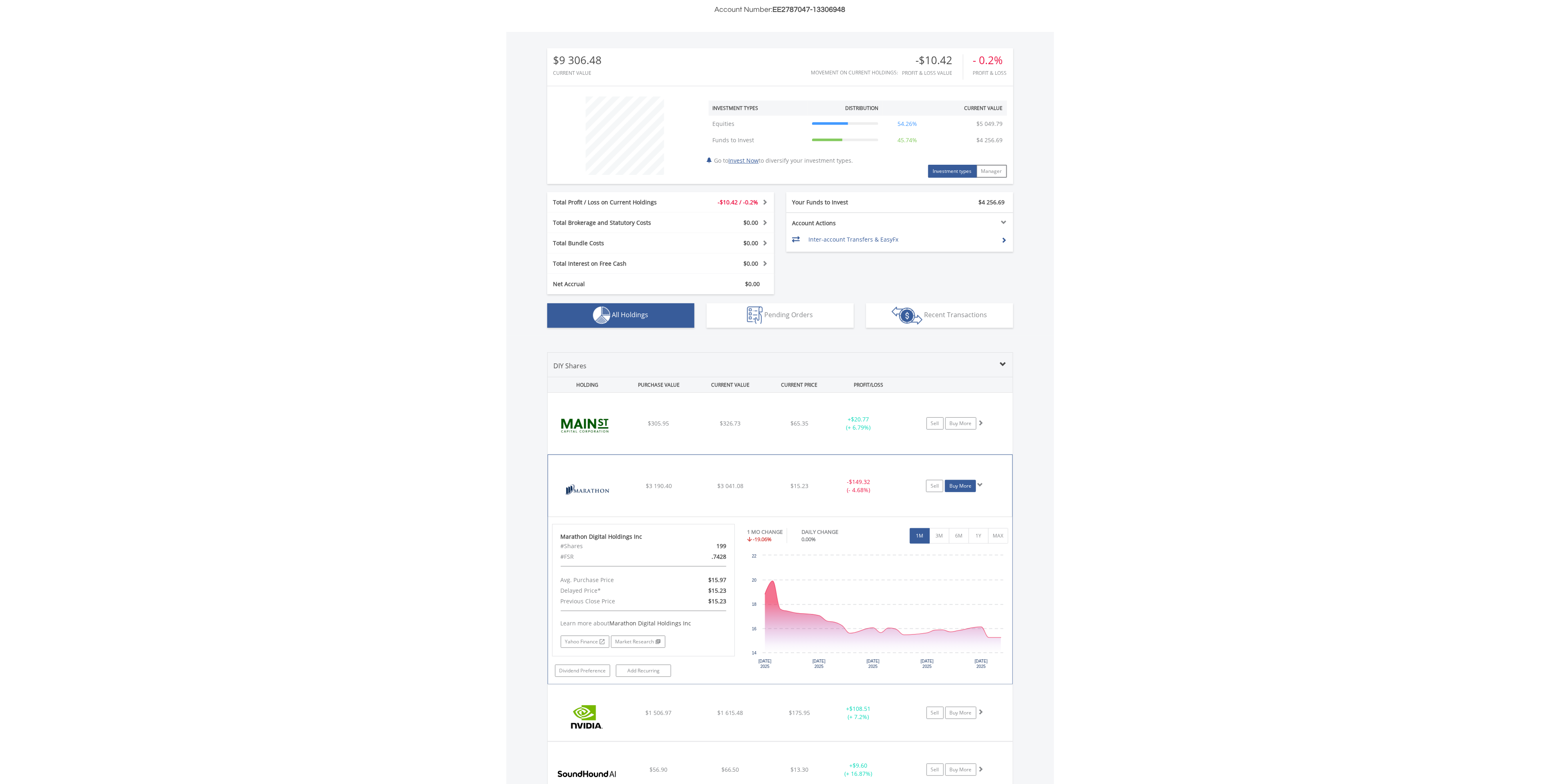
click at [965, 485] on link "Buy More" at bounding box center [961, 485] width 31 height 12
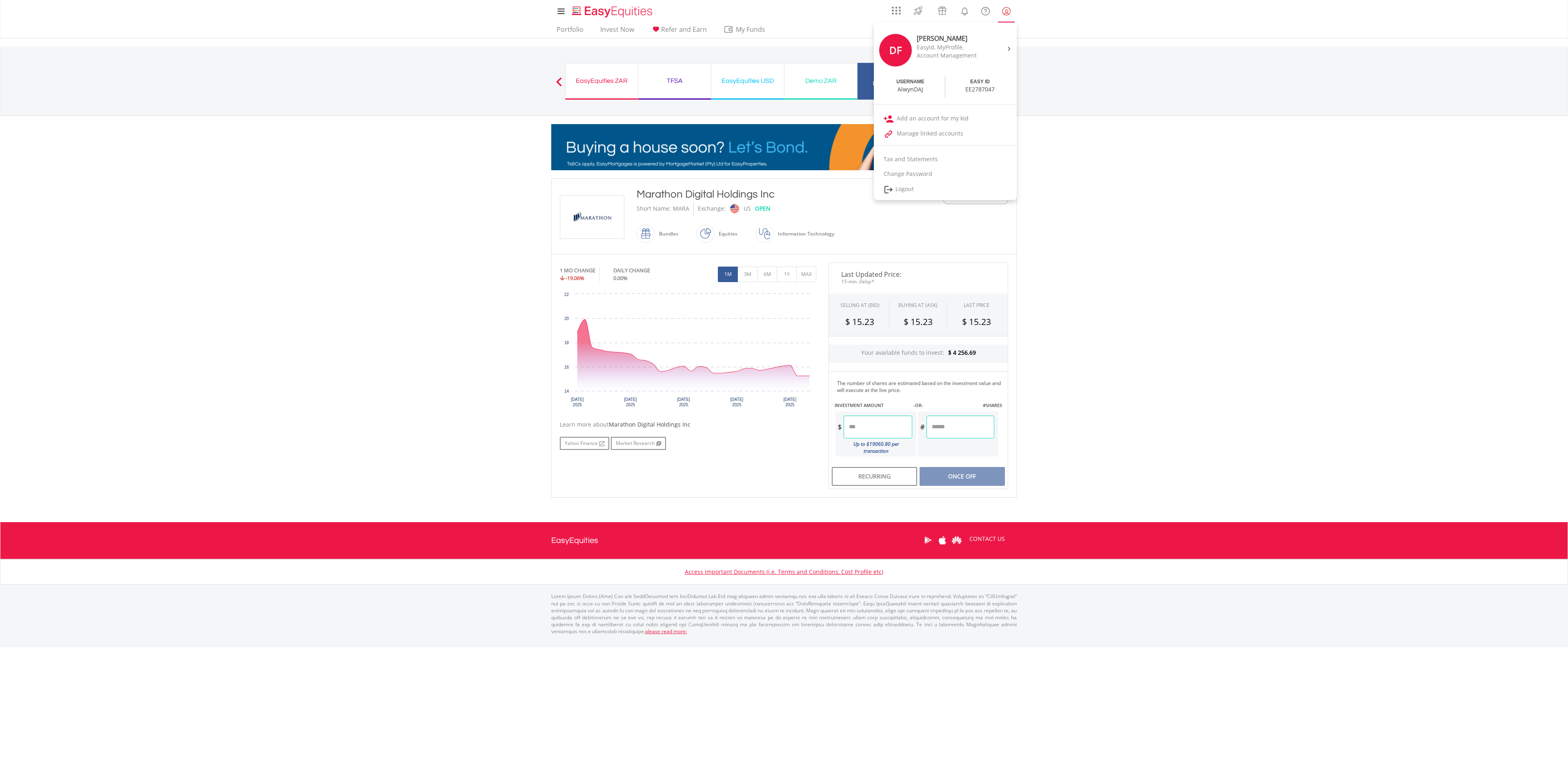
click at [1005, 10] on lord-icon "My Profile" at bounding box center [1006, 11] width 10 height 10
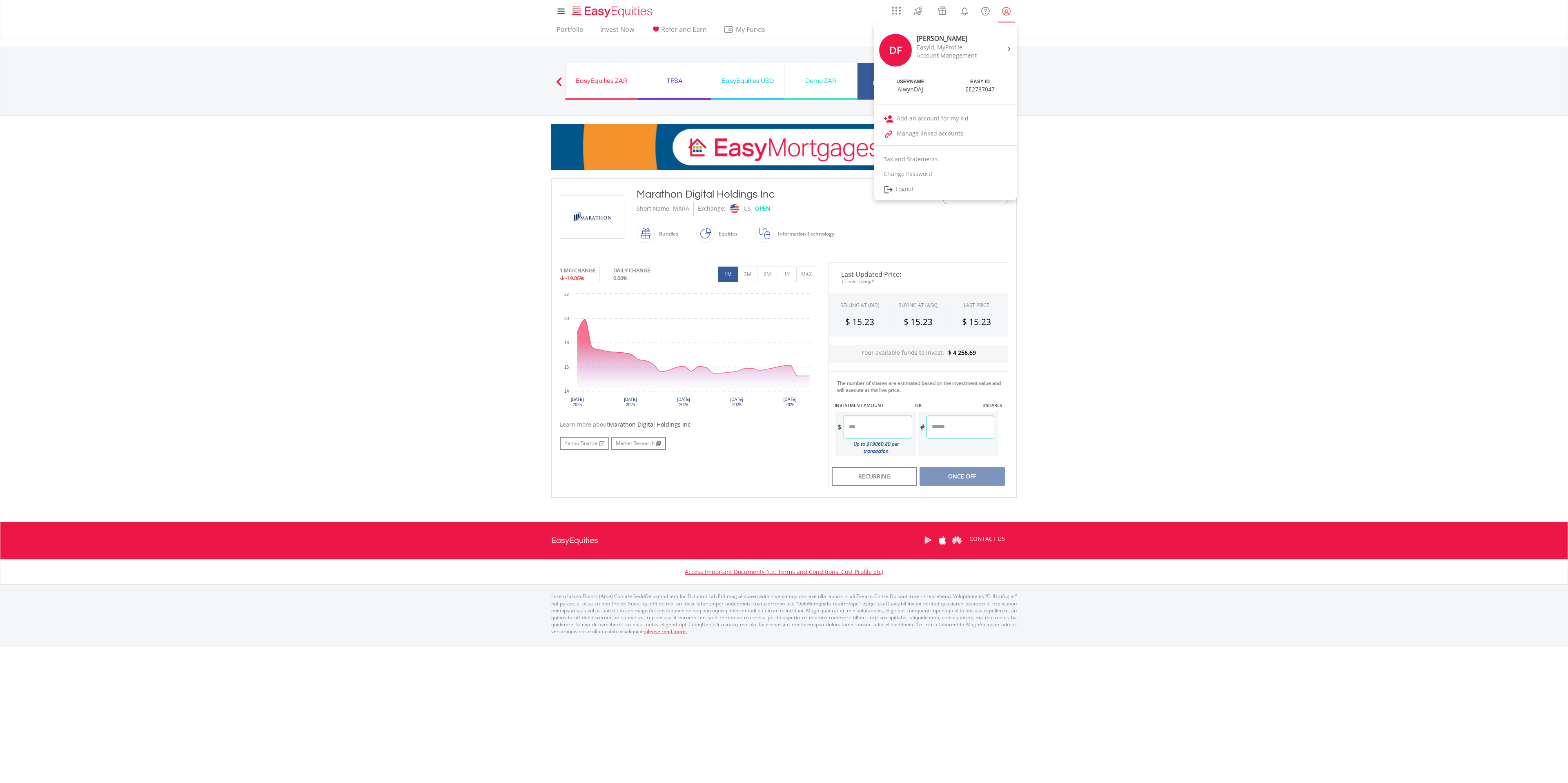
click at [1007, 16] on lord-icon "My Profile" at bounding box center [1006, 11] width 10 height 10
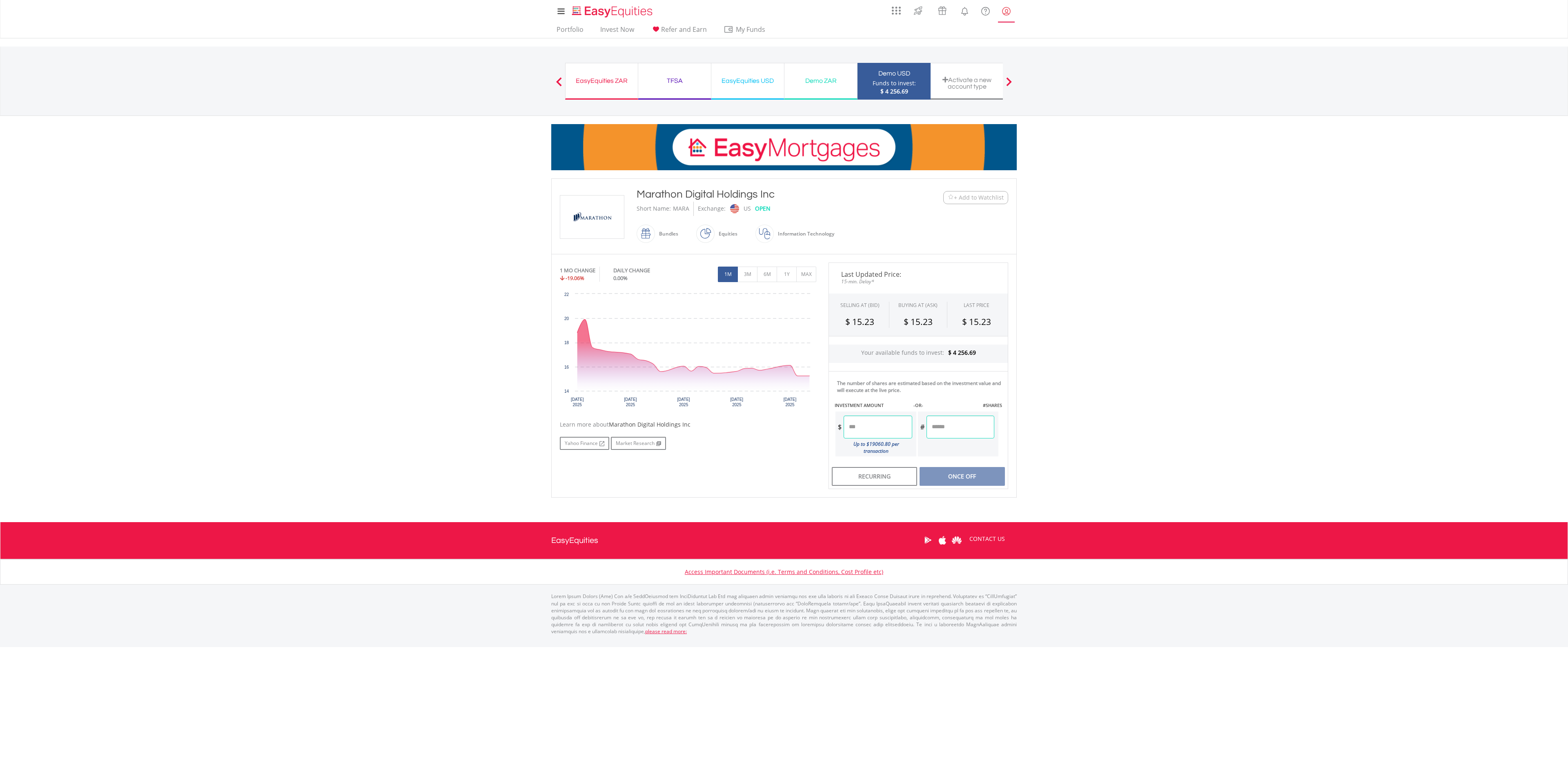
click at [1007, 16] on lord-icon "My Profile" at bounding box center [1006, 11] width 10 height 10
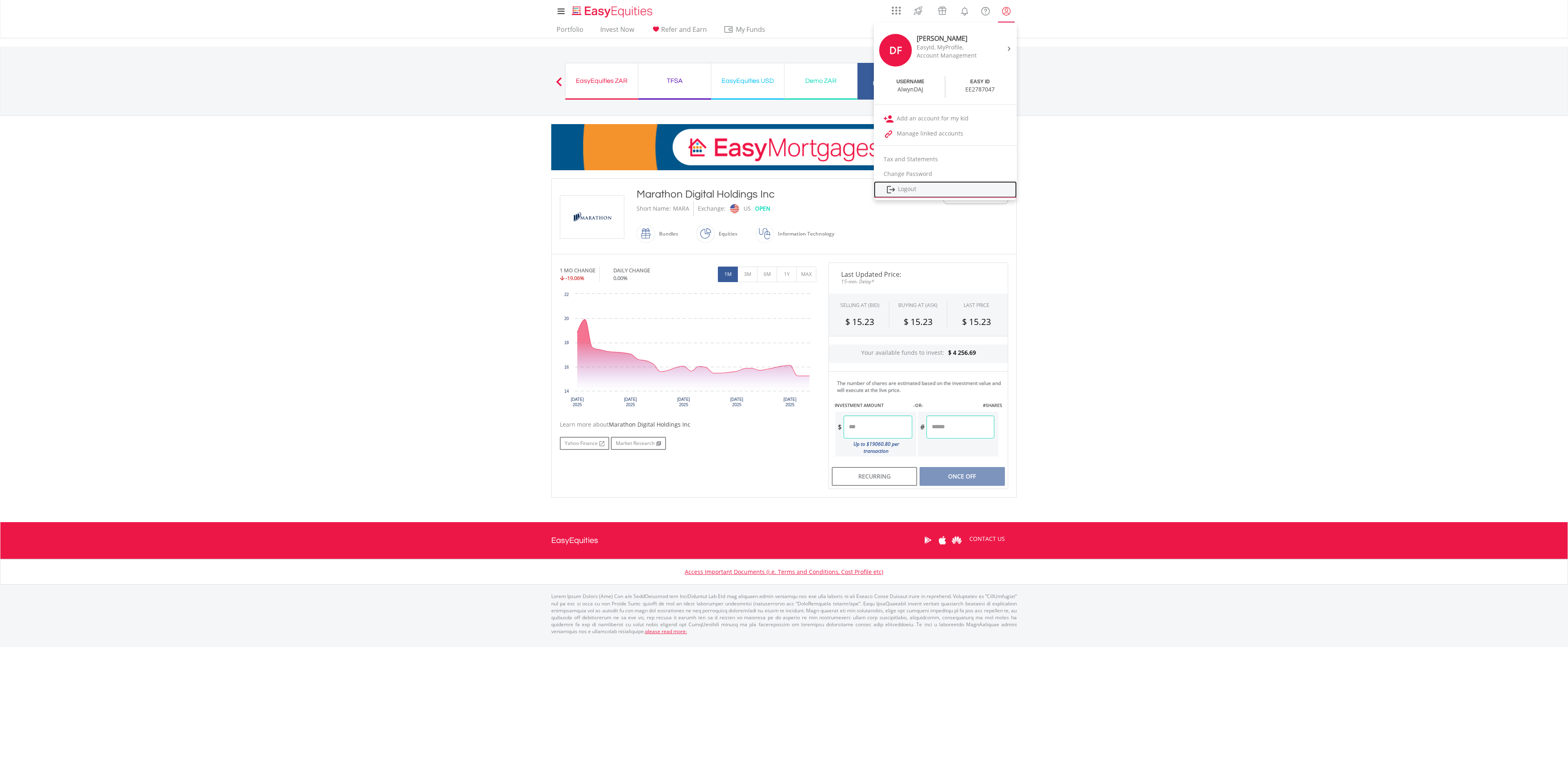
click at [904, 185] on link "Logout" at bounding box center [945, 189] width 143 height 17
